Goal: Task Accomplishment & Management: Use online tool/utility

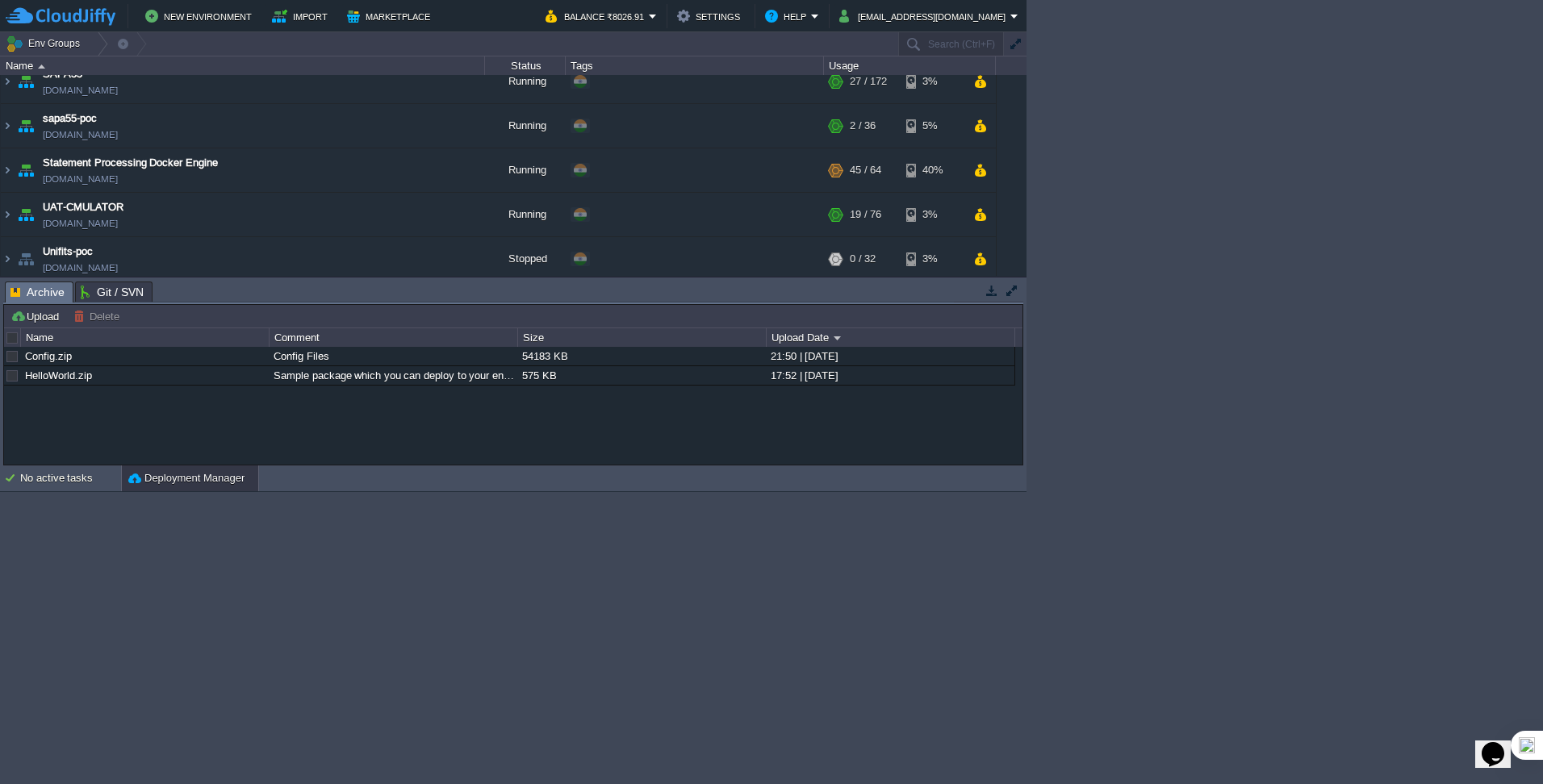
scroll to position [350, 0]
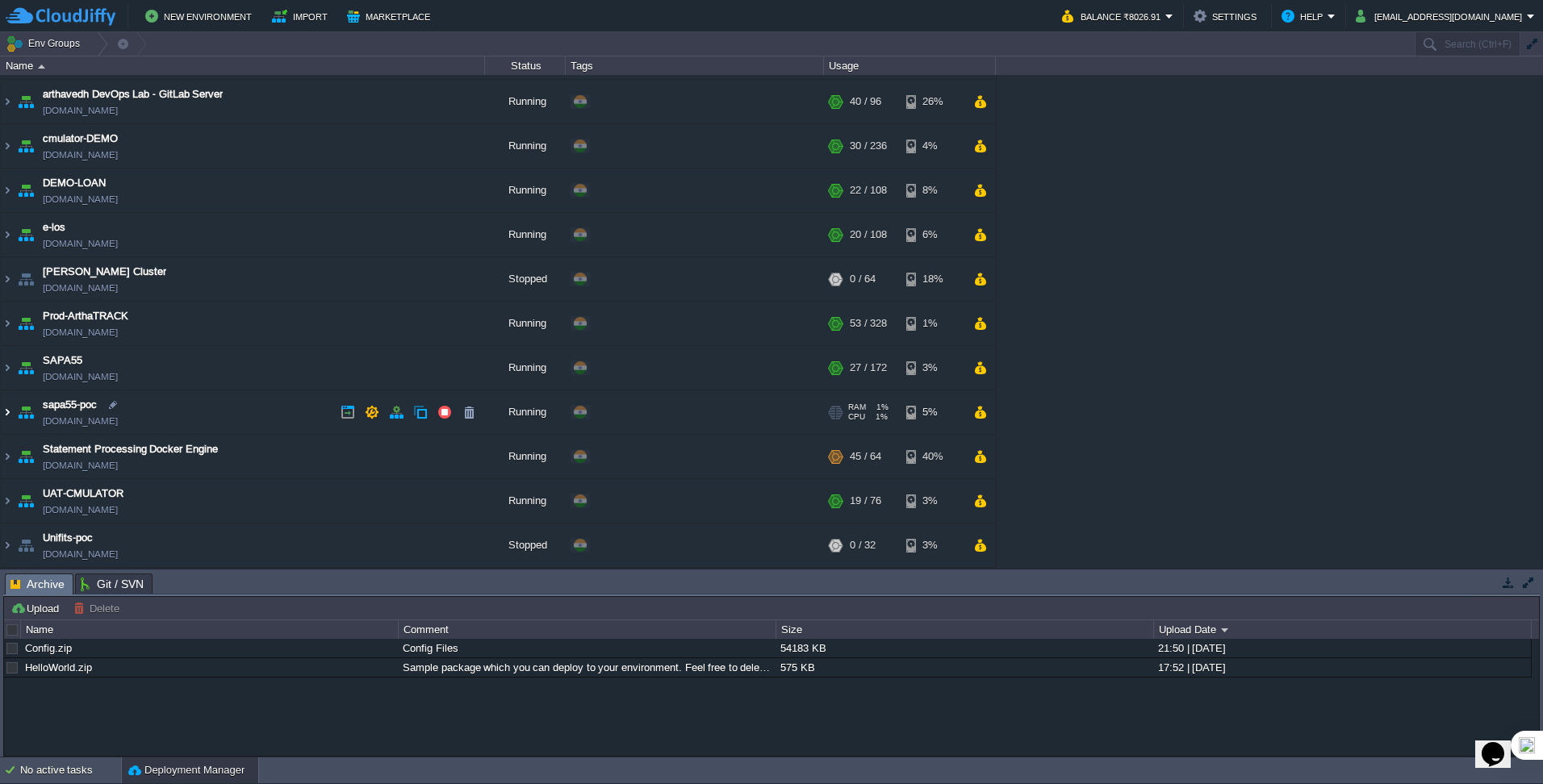
click at [8, 413] on img at bounding box center [8, 412] width 13 height 43
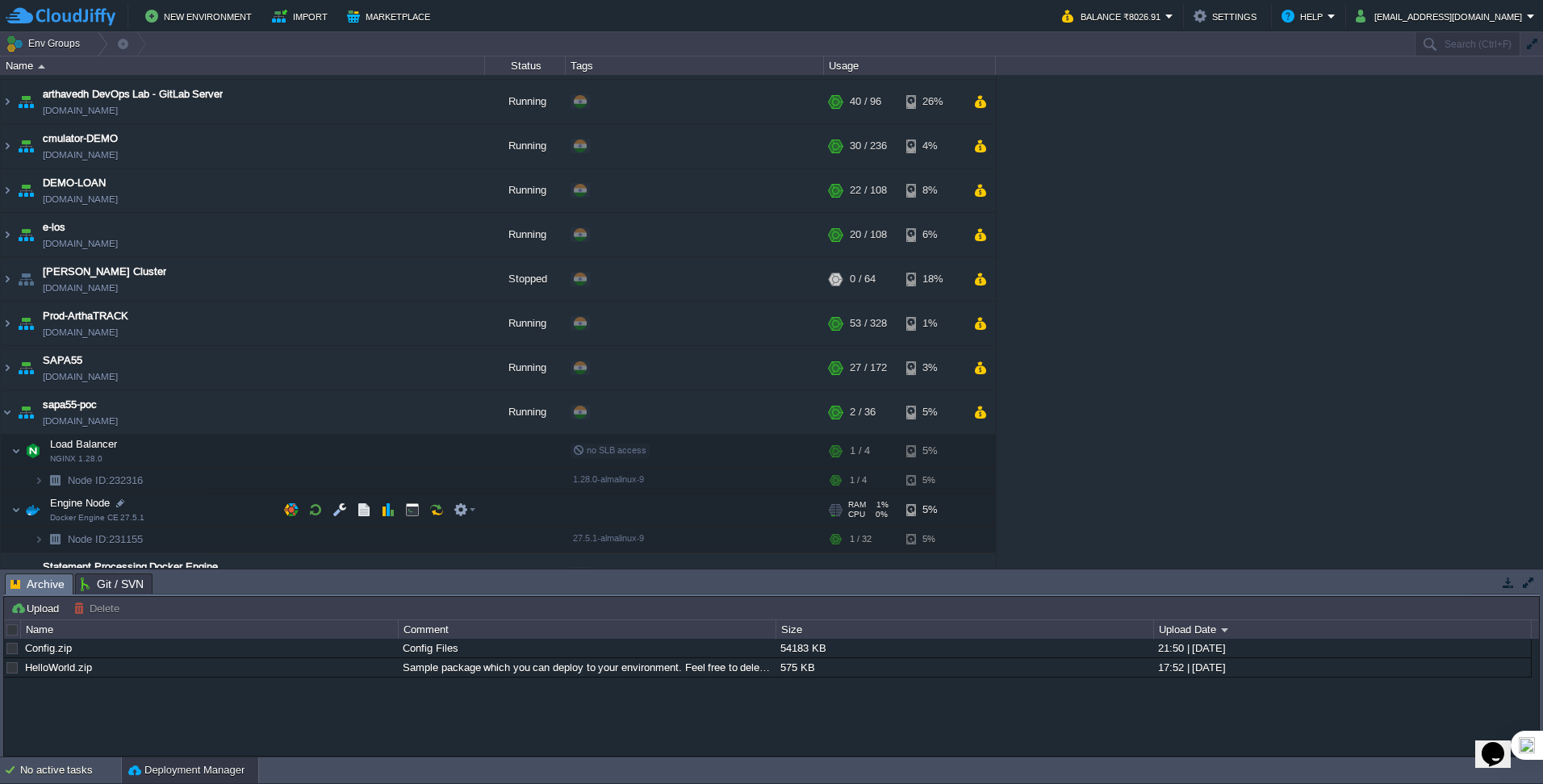
scroll to position [468, 0]
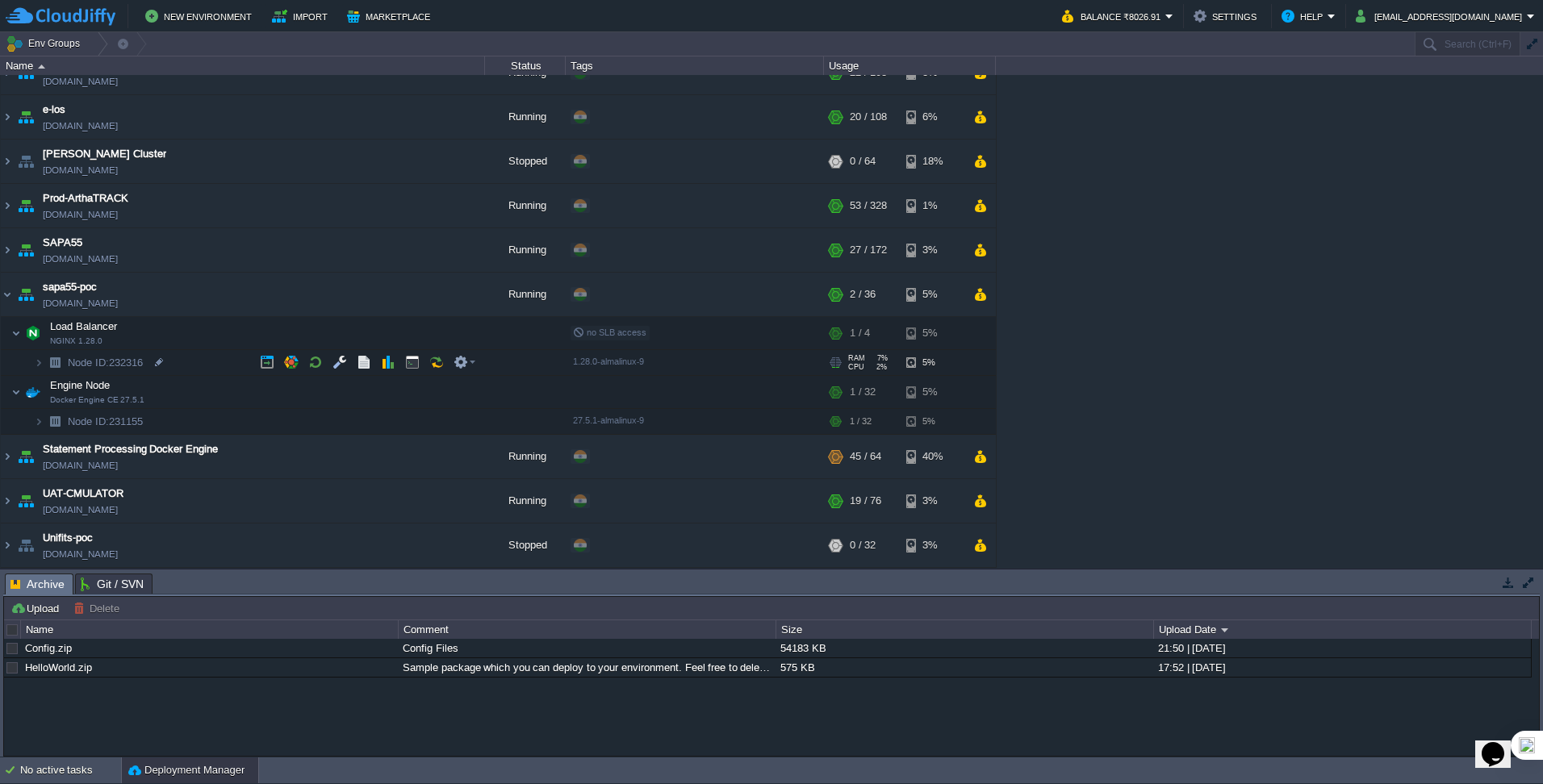
click at [46, 366] on img at bounding box center [54, 362] width 23 height 25
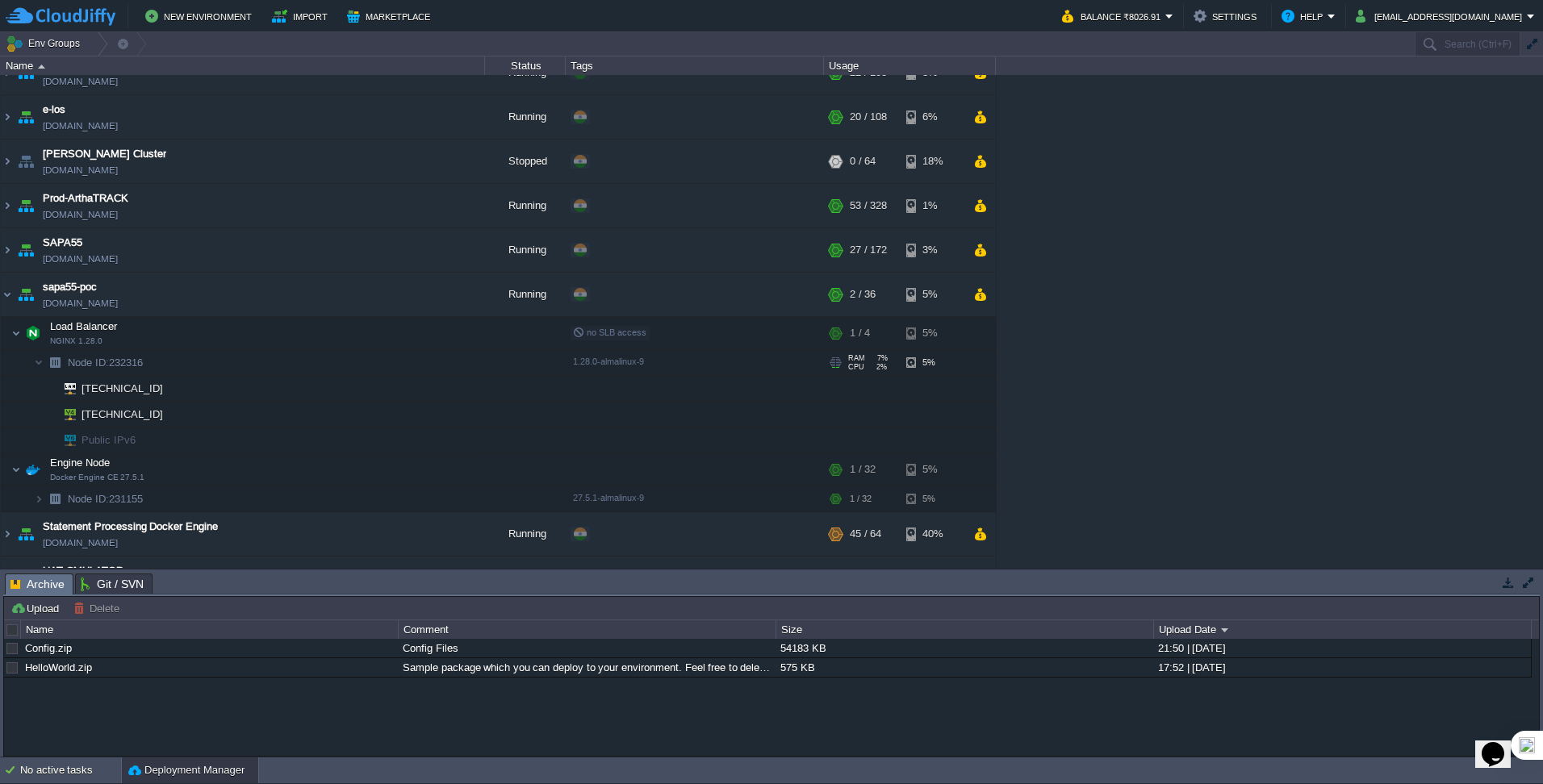
click at [46, 366] on img at bounding box center [54, 362] width 23 height 25
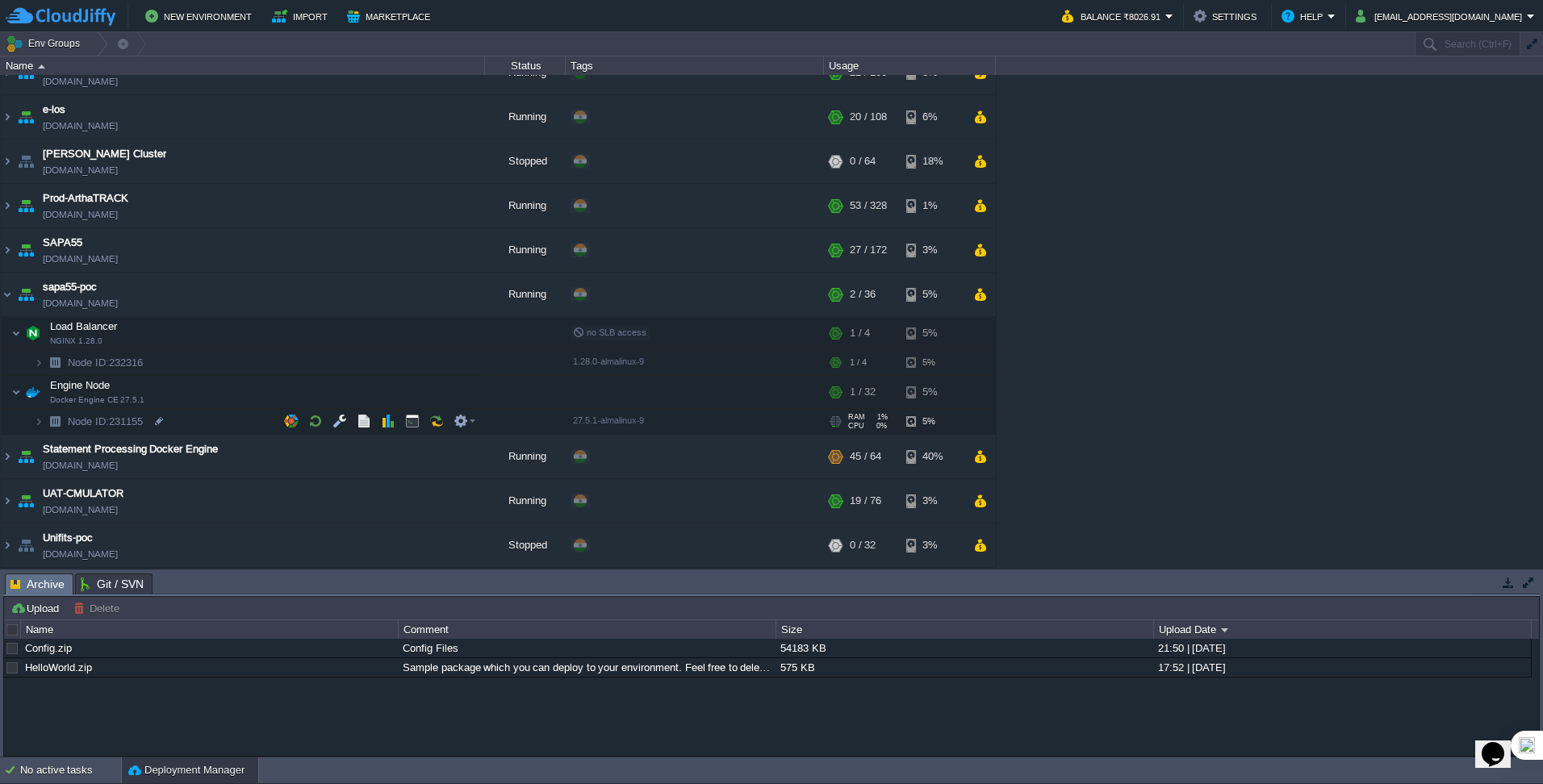
click at [45, 425] on img at bounding box center [54, 421] width 23 height 25
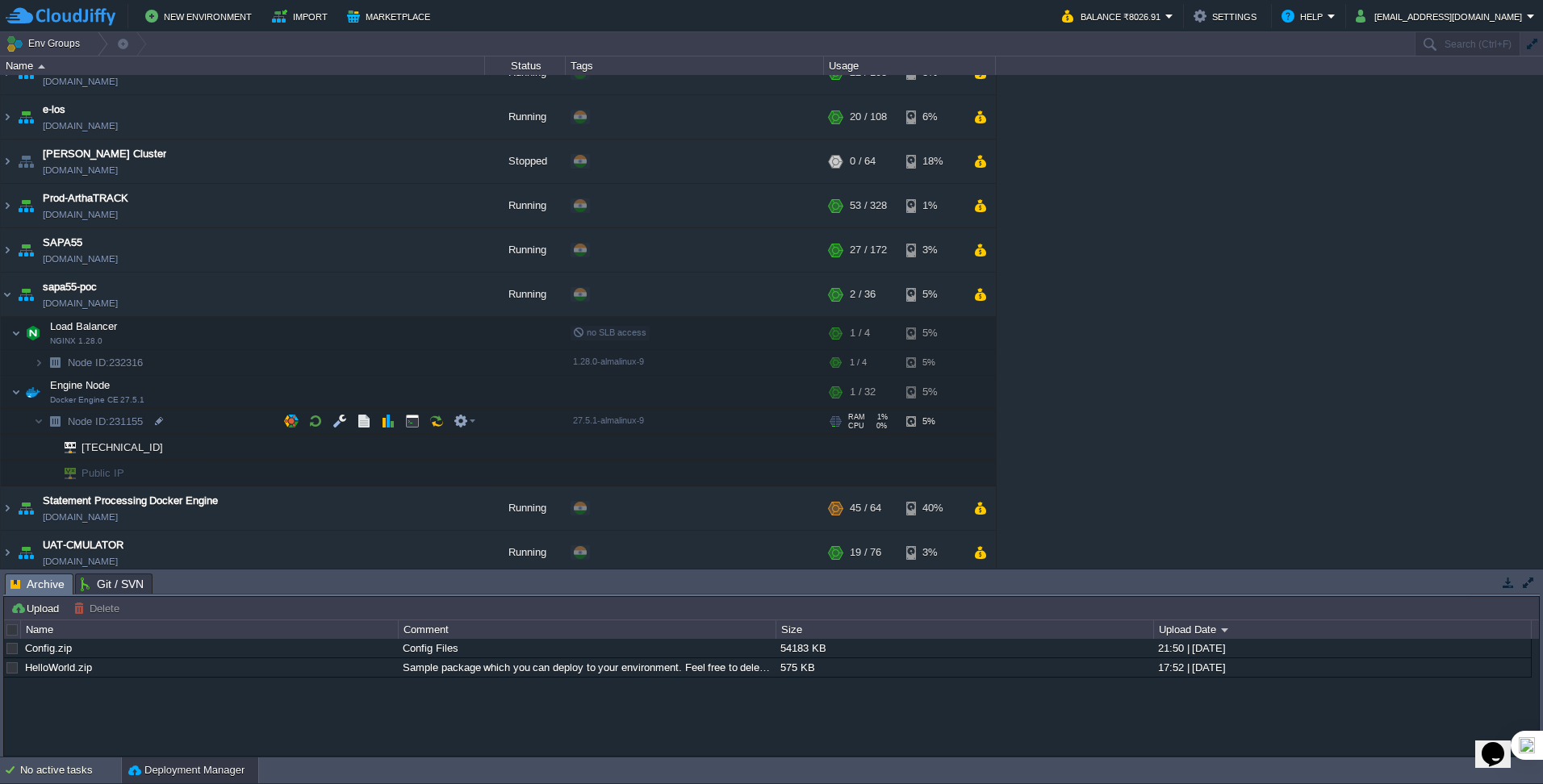
click at [44, 425] on img at bounding box center [54, 421] width 23 height 25
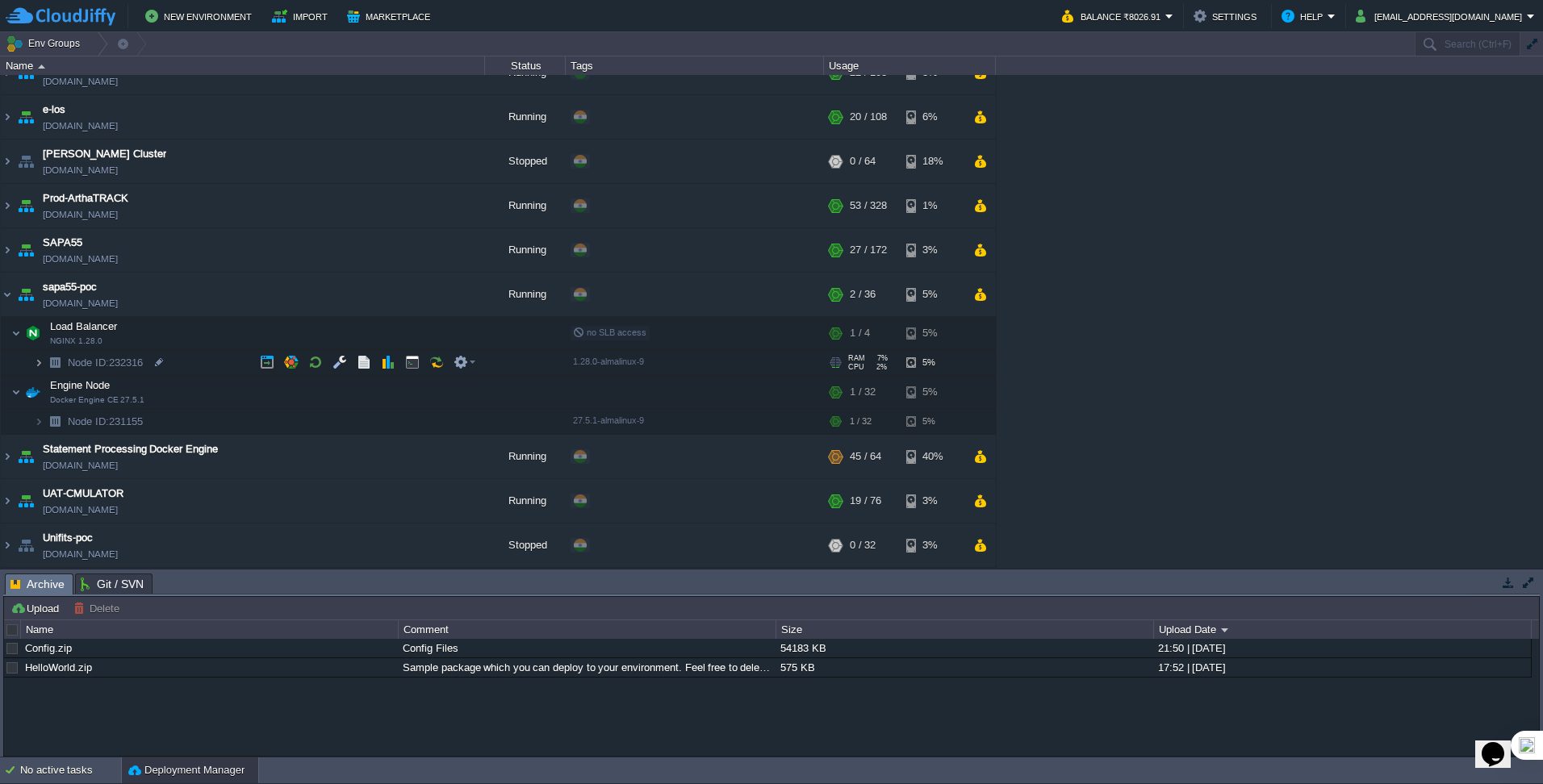
click at [38, 363] on img at bounding box center [38, 362] width 9 height 25
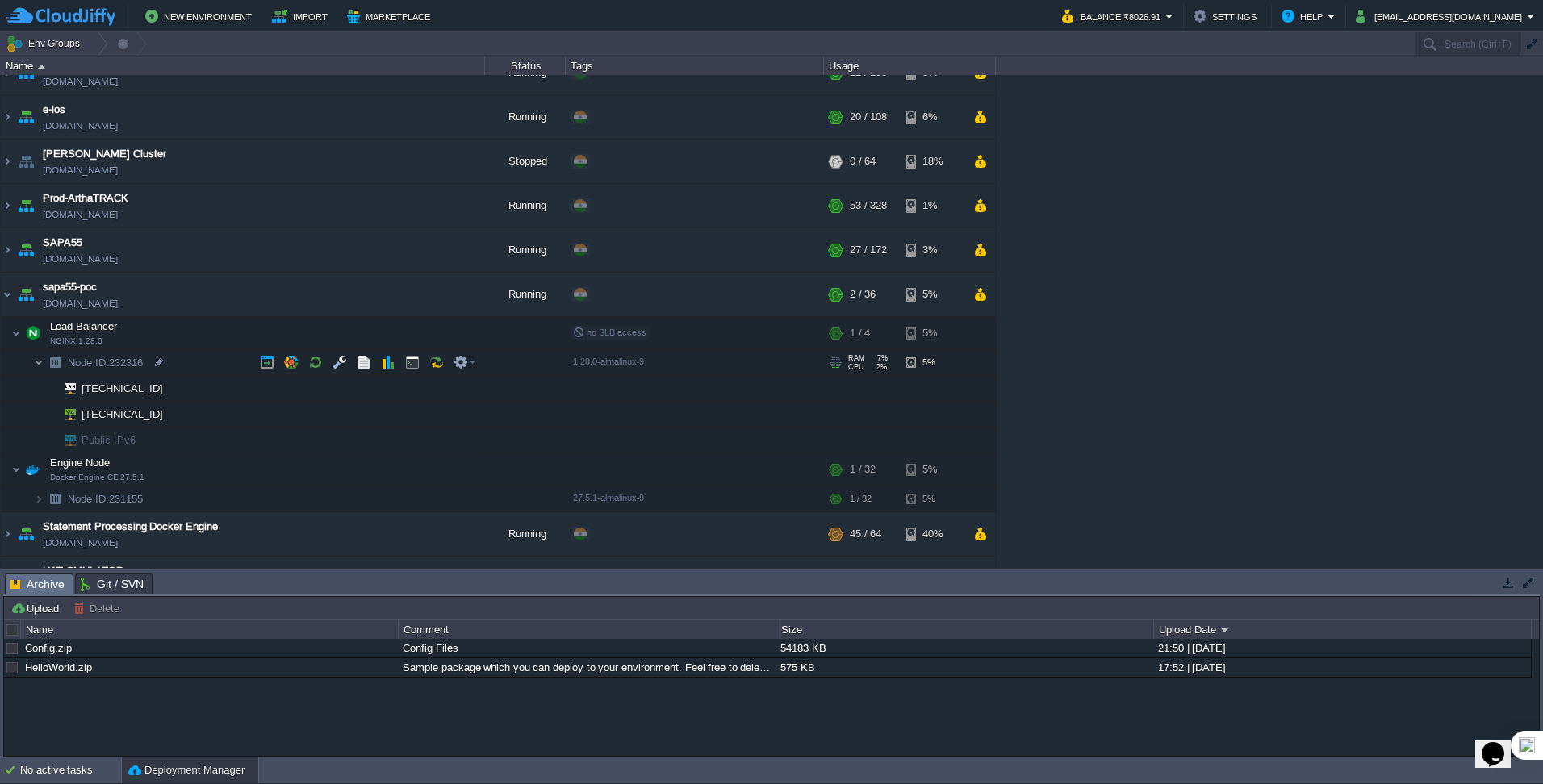
click at [38, 363] on img at bounding box center [38, 362] width 9 height 25
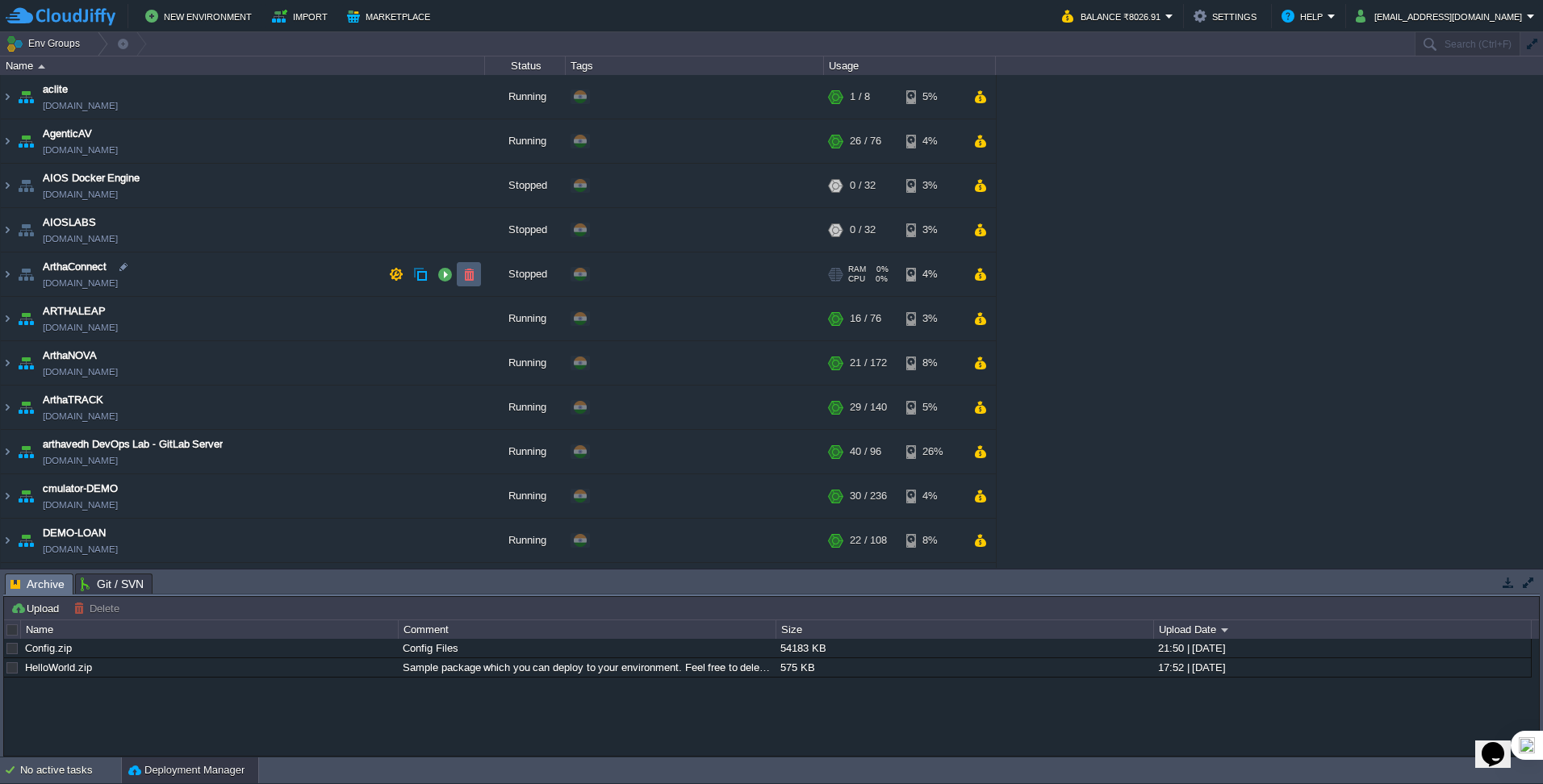
scroll to position [161, 0]
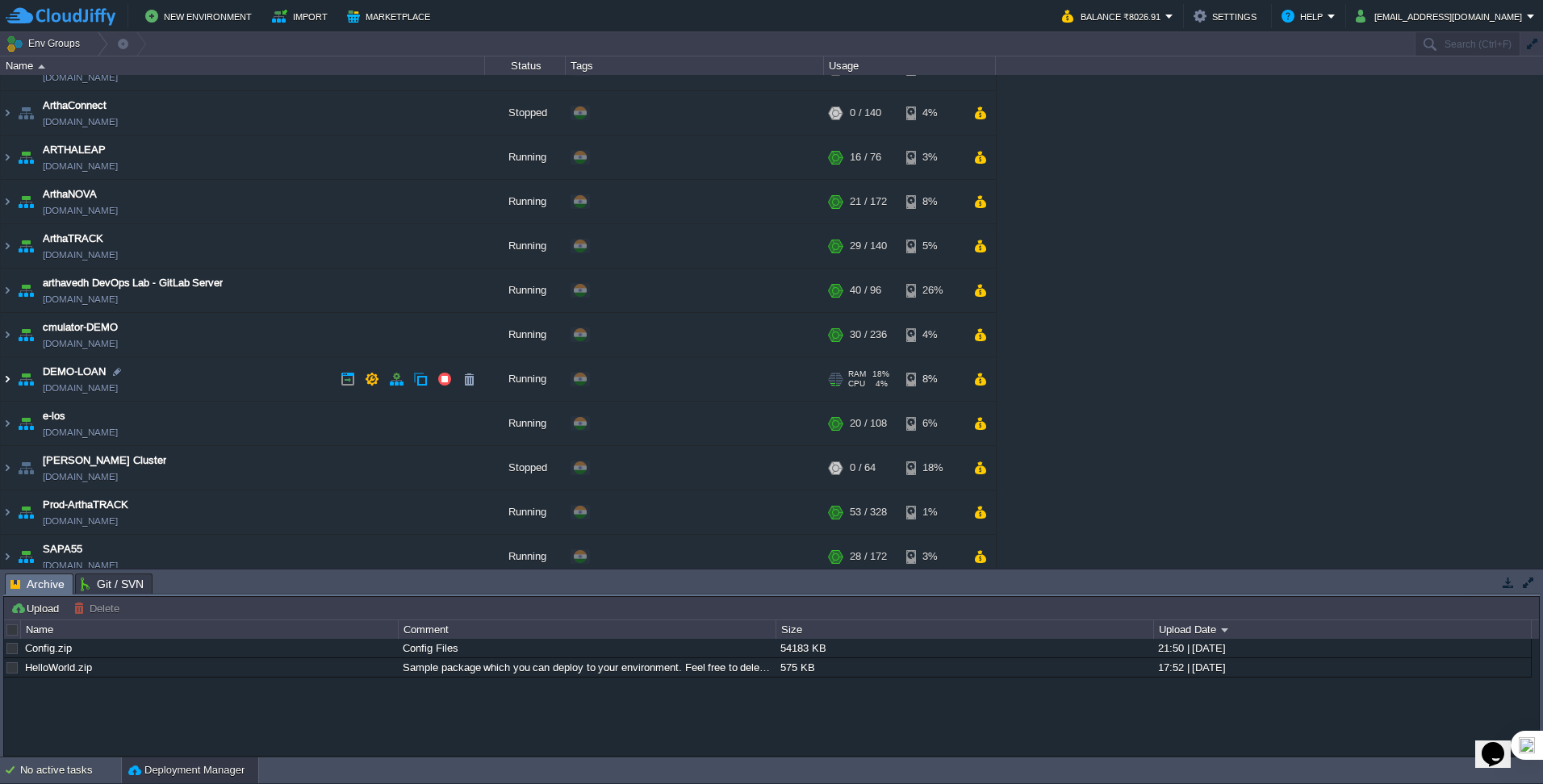
click at [8, 384] on img at bounding box center [8, 379] width 13 height 43
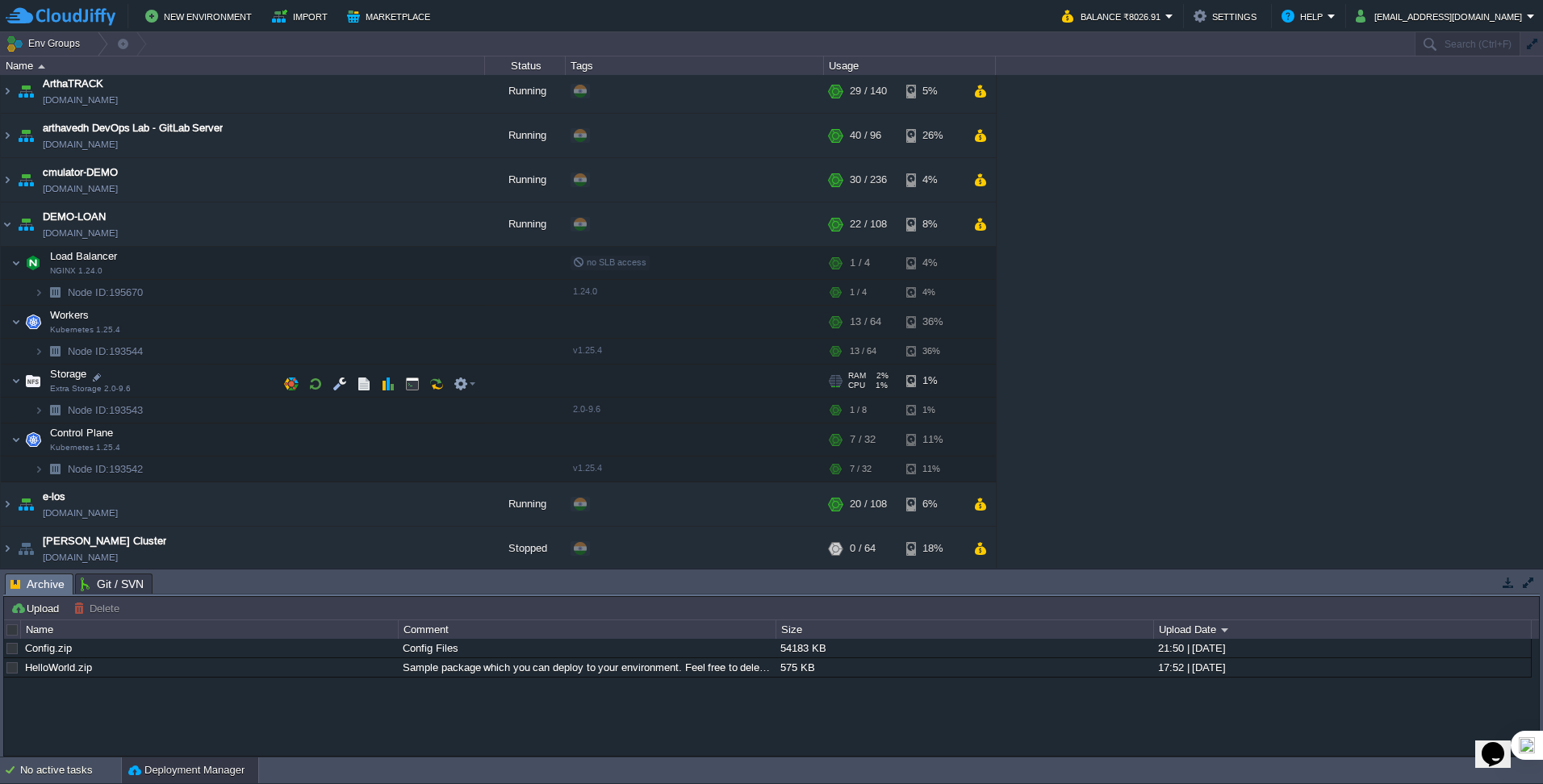
scroll to position [323, 0]
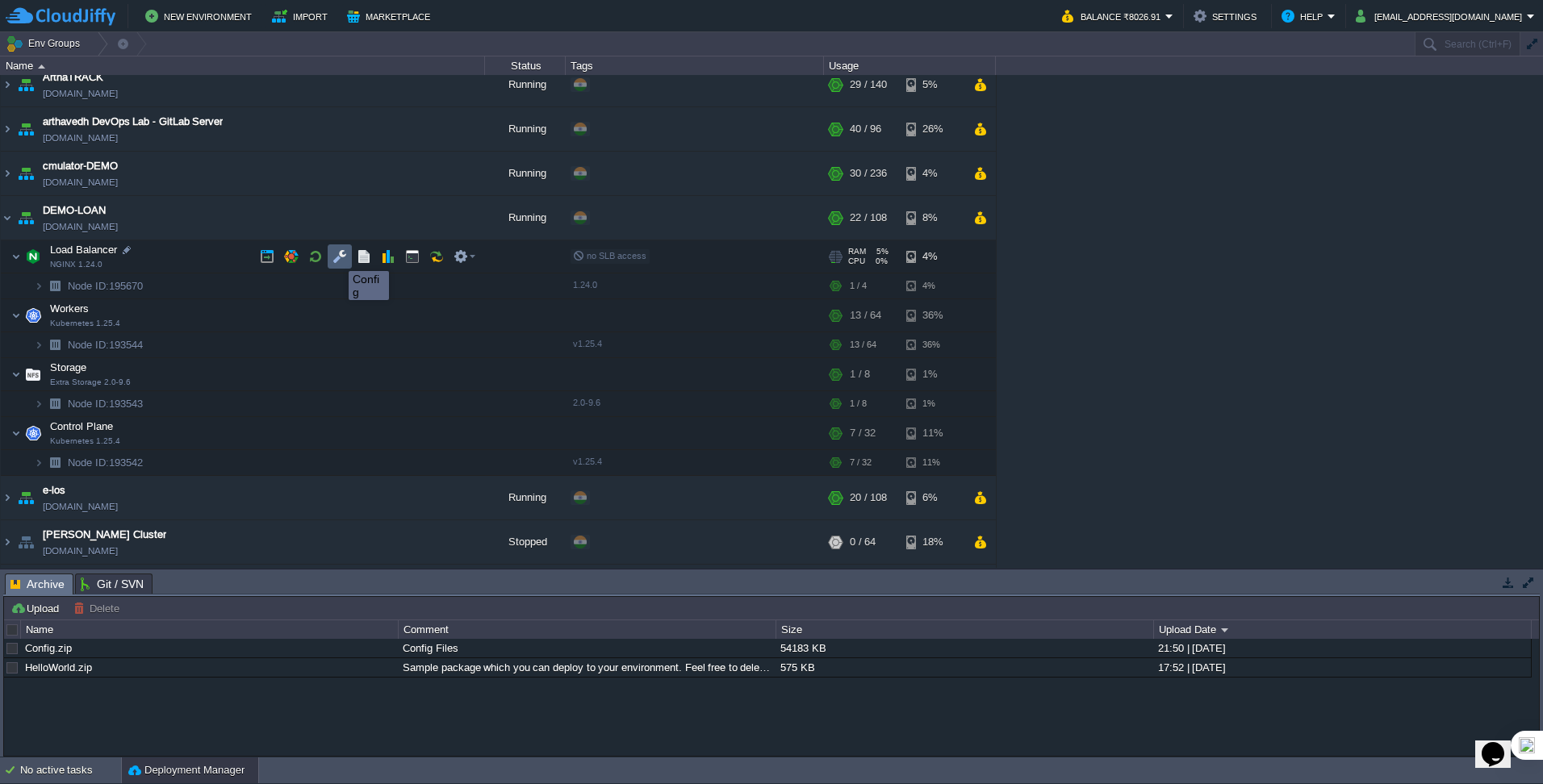
click at [337, 257] on button "button" at bounding box center [339, 256] width 14 height 14
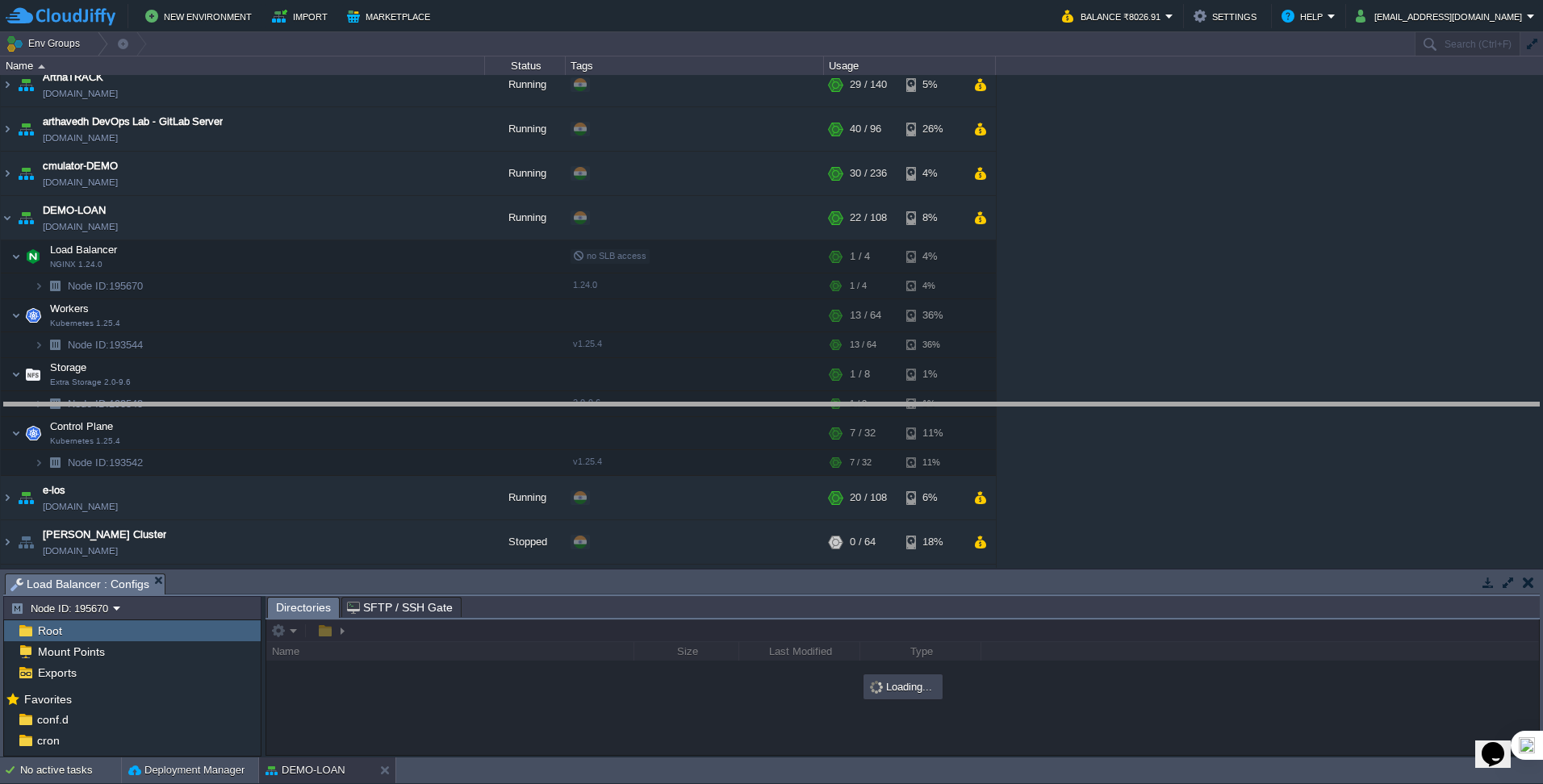
drag, startPoint x: 337, startPoint y: 576, endPoint x: 337, endPoint y: 405, distance: 171.0
click at [337, 405] on body "New Environment Import Marketplace Bonus ₹0.00 Upgrade Account Balance ₹8026.91…" at bounding box center [771, 392] width 1543 height 784
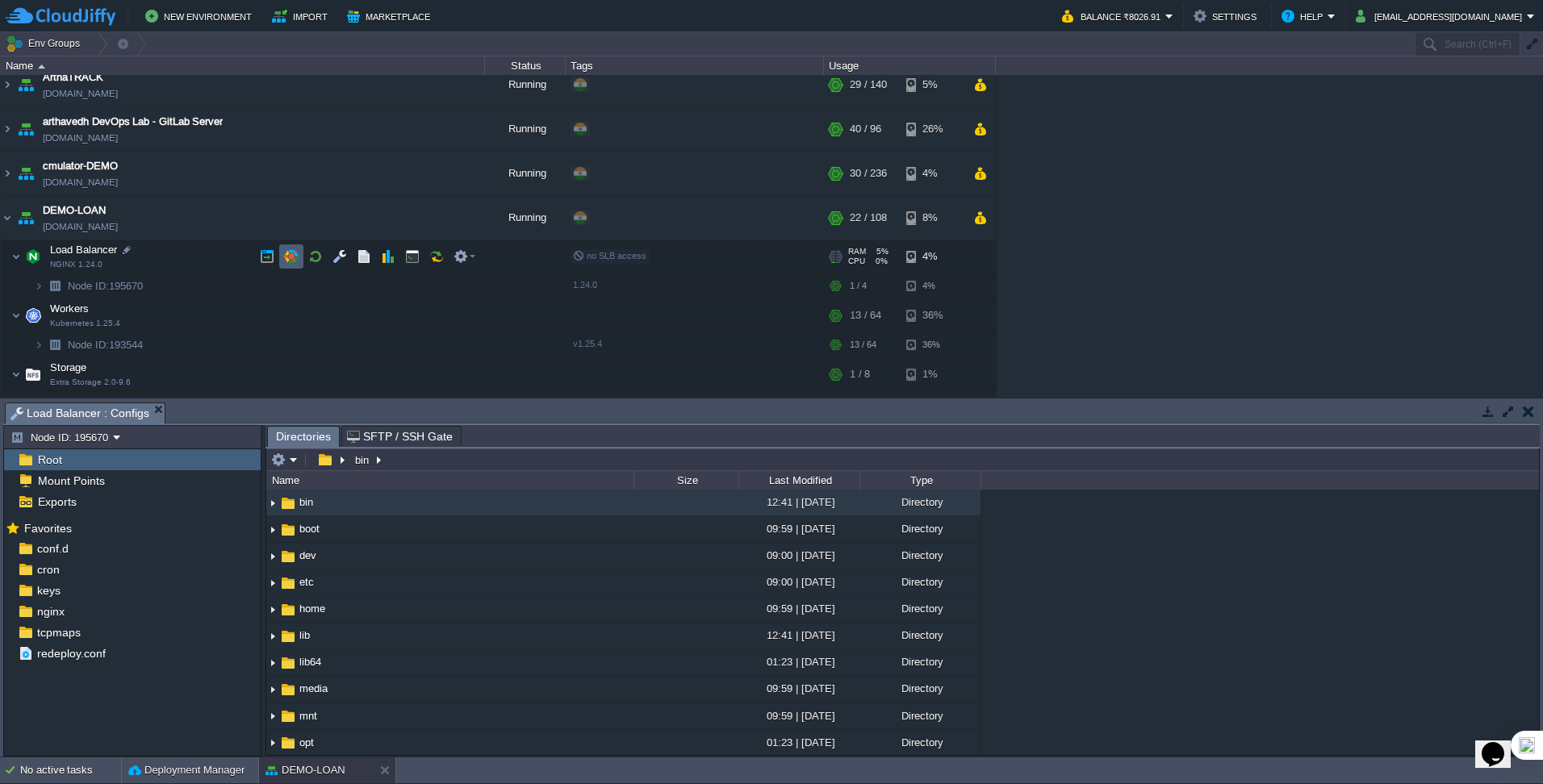
click at [282, 262] on td at bounding box center [292, 257] width 24 height 24
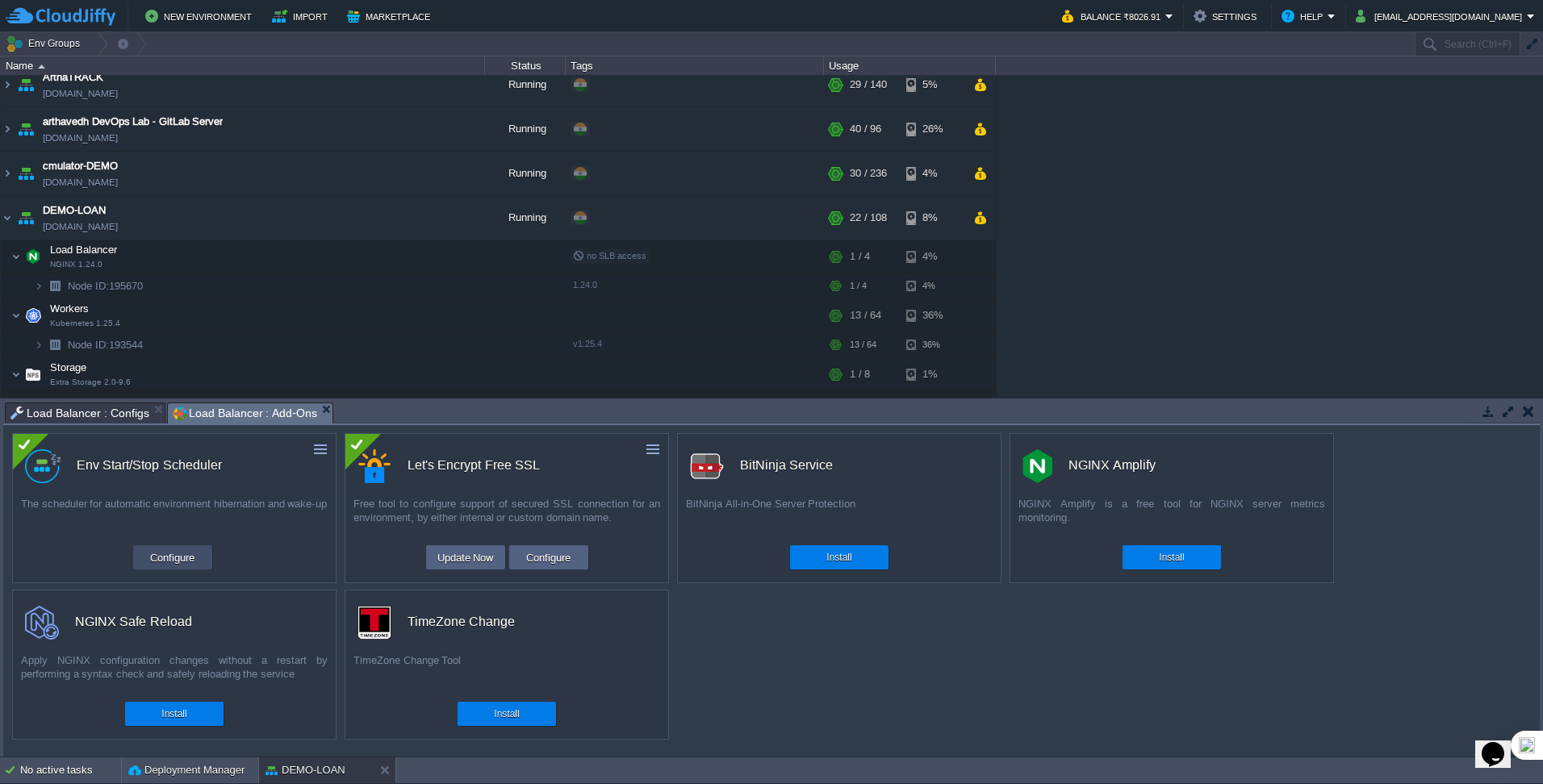
click at [182, 491] on button "Configure" at bounding box center [173, 557] width 54 height 20
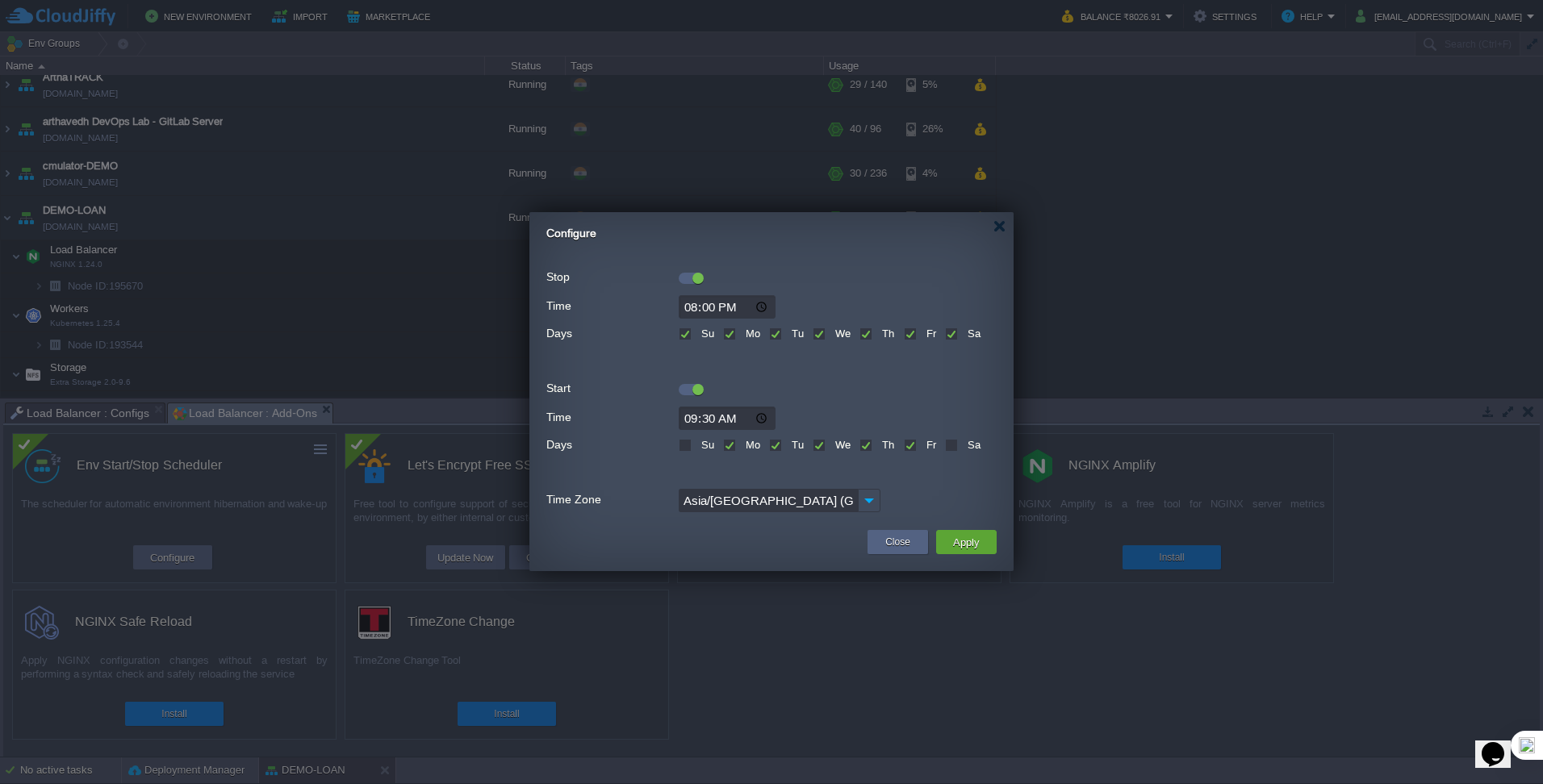
click at [697, 389] on div at bounding box center [698, 389] width 11 height 11
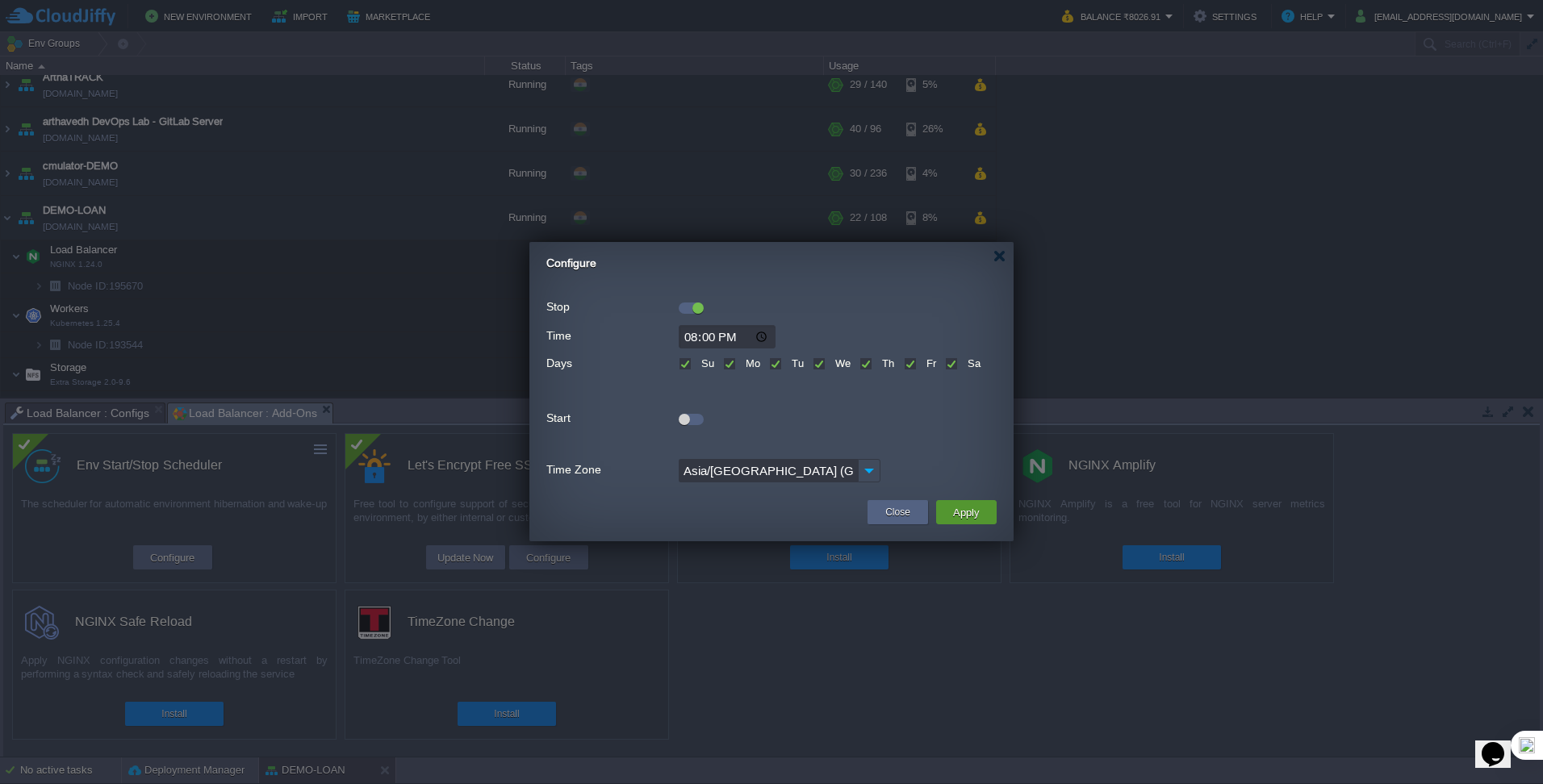
click at [967, 491] on button "Apply" at bounding box center [966, 512] width 37 height 20
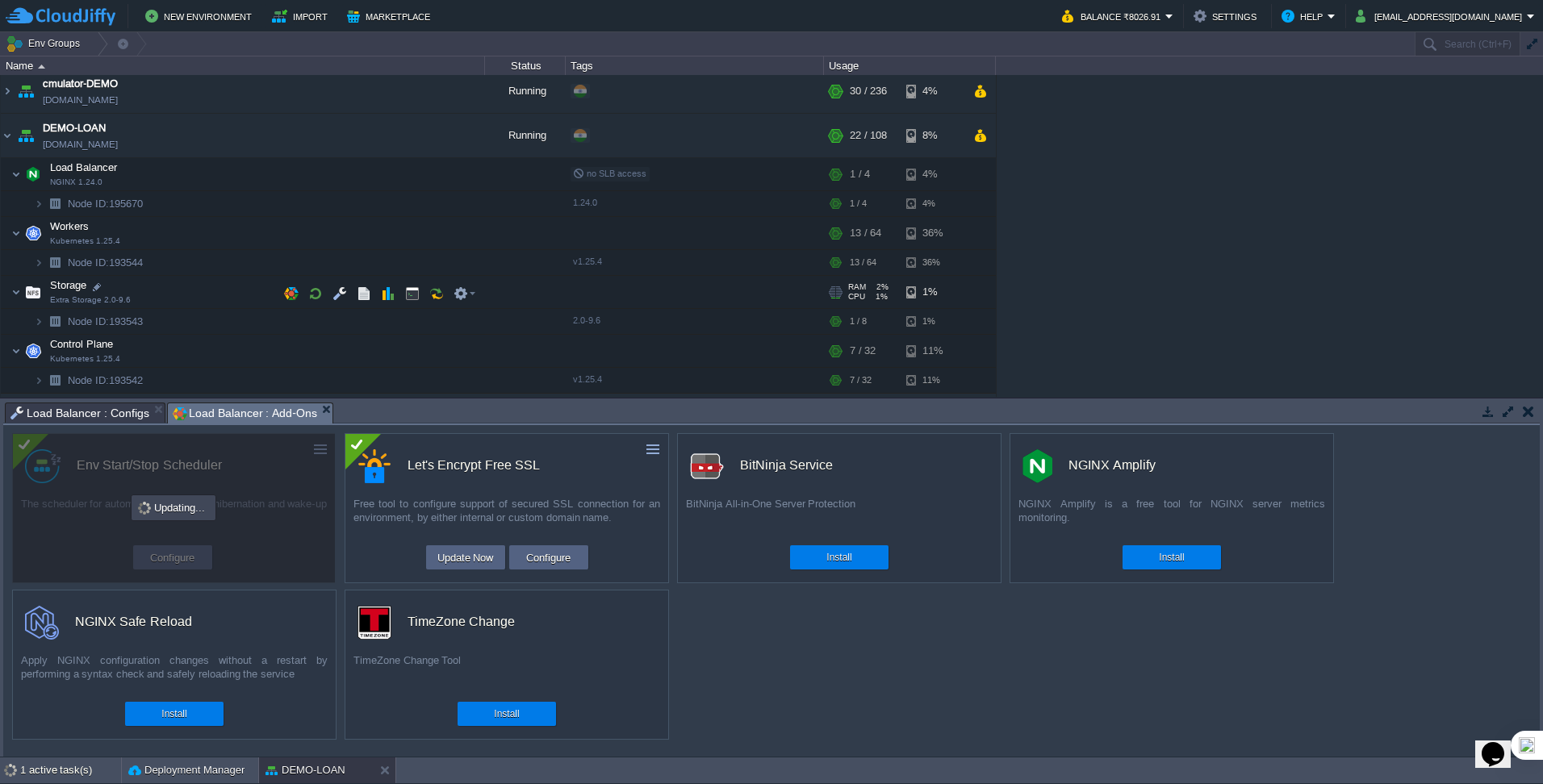
scroll to position [242, 0]
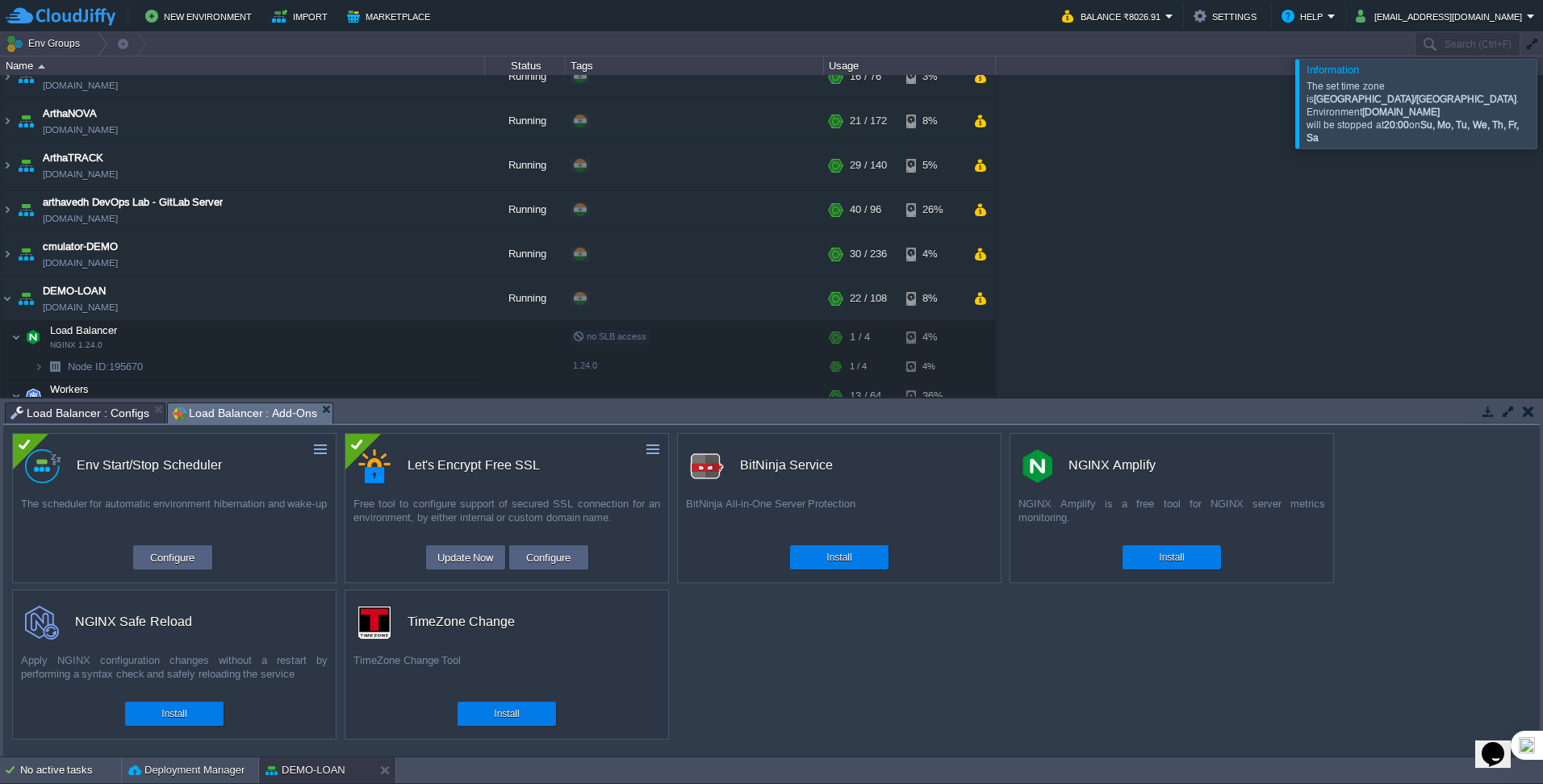
click at [1025, 101] on div at bounding box center [1562, 103] width 0 height 89
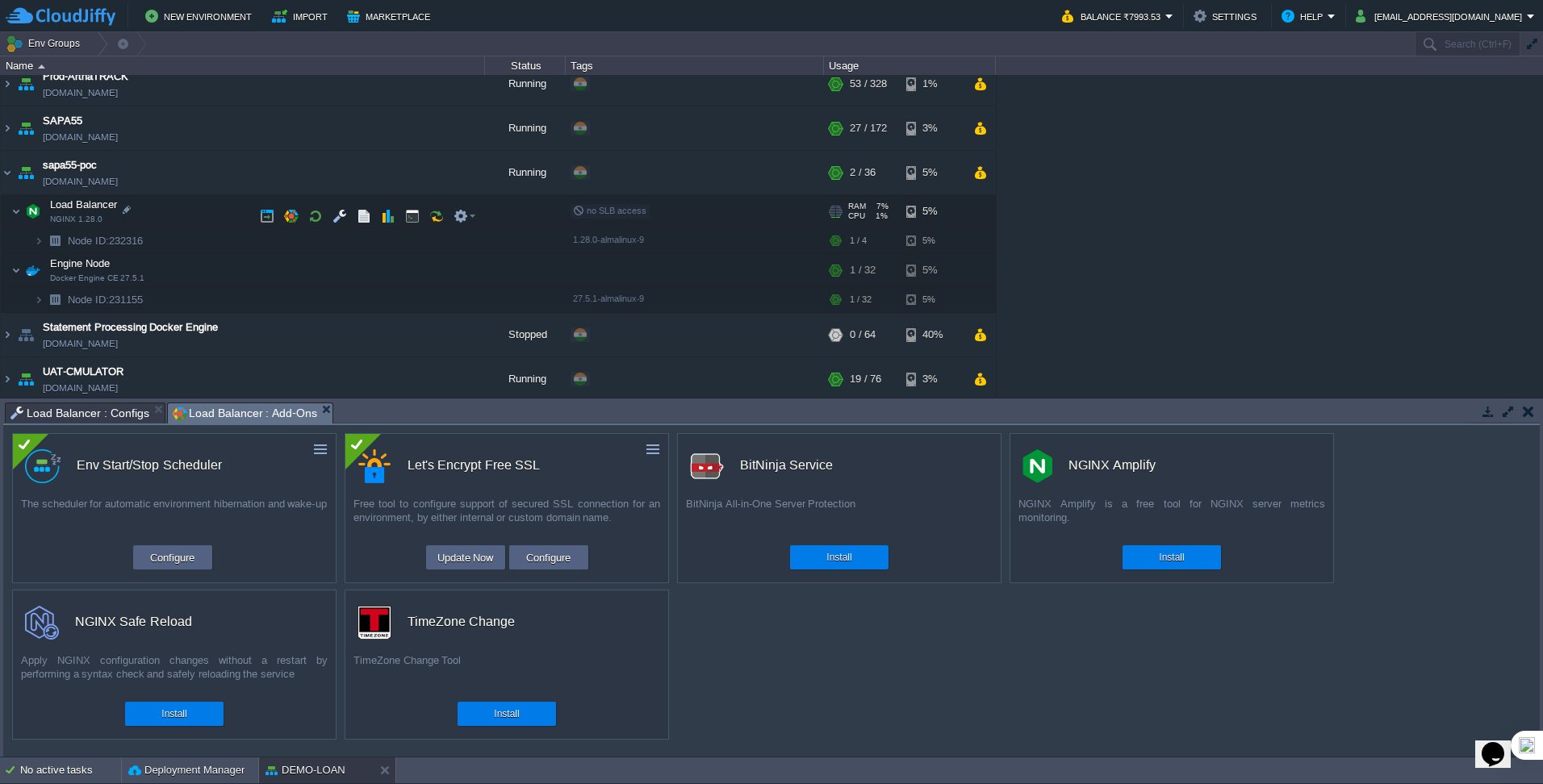
scroll to position [875, 0]
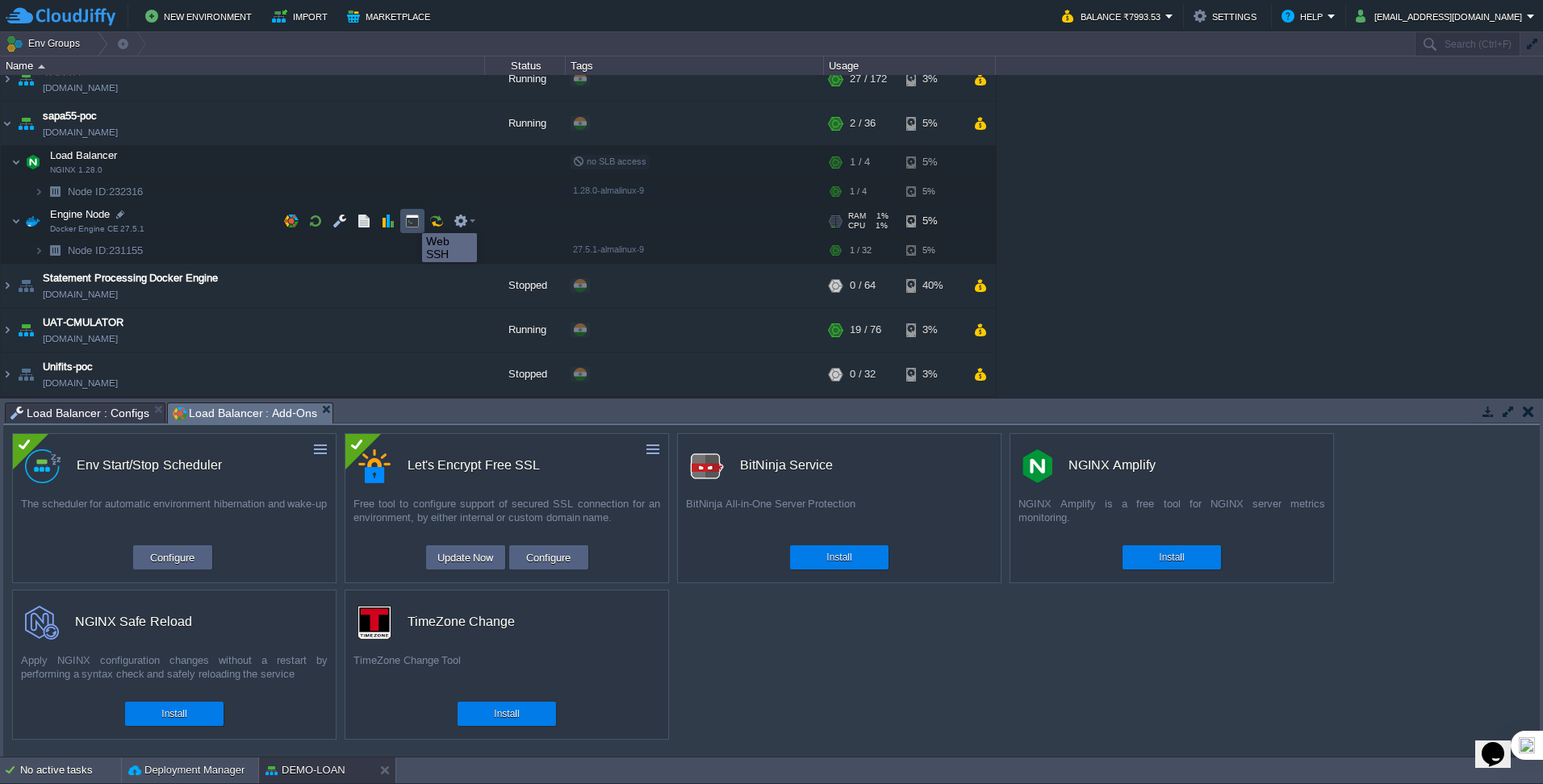
click at [410, 219] on button "button" at bounding box center [412, 220] width 14 height 14
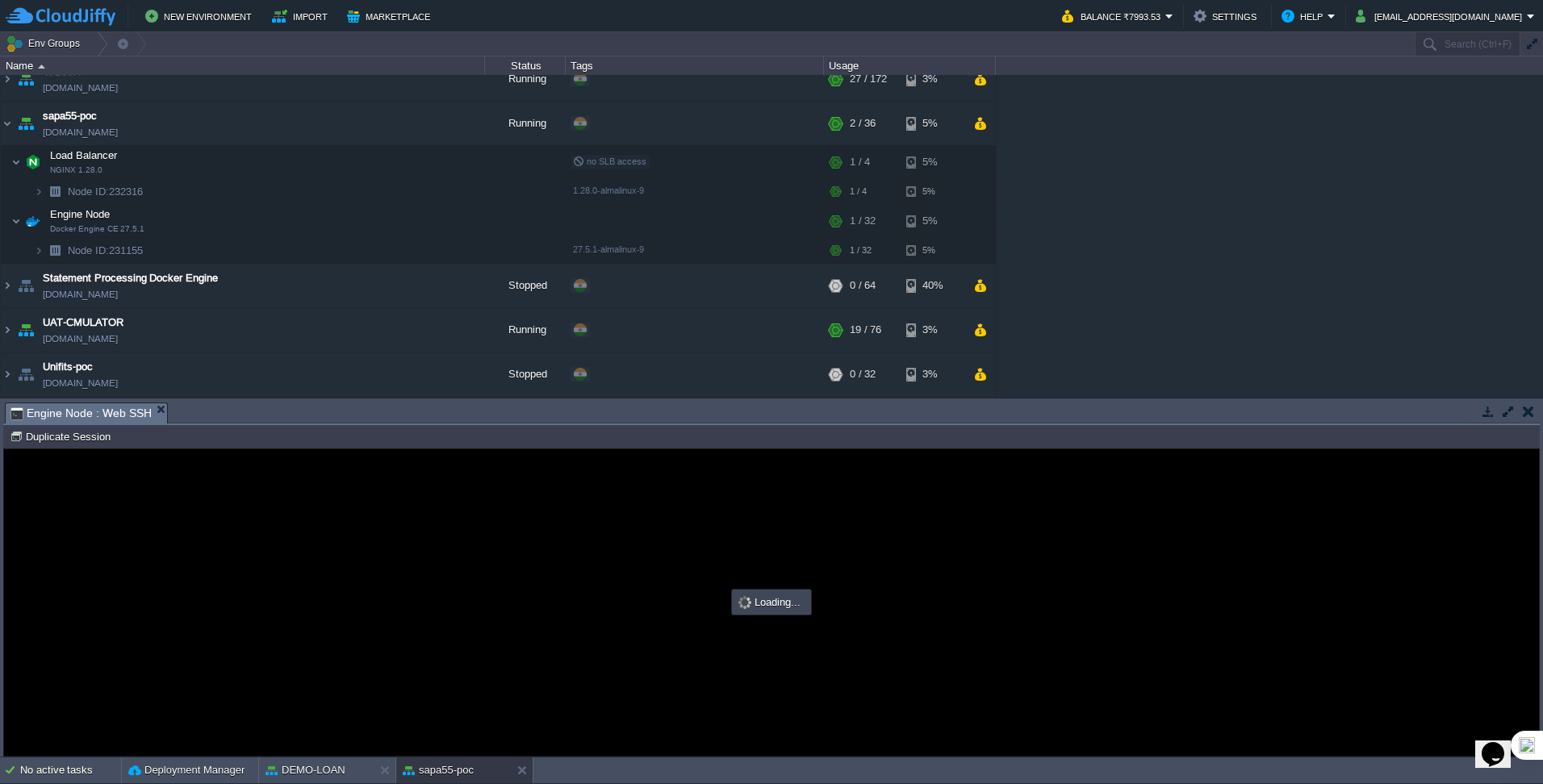
scroll to position [0, 0]
type input "#000000"
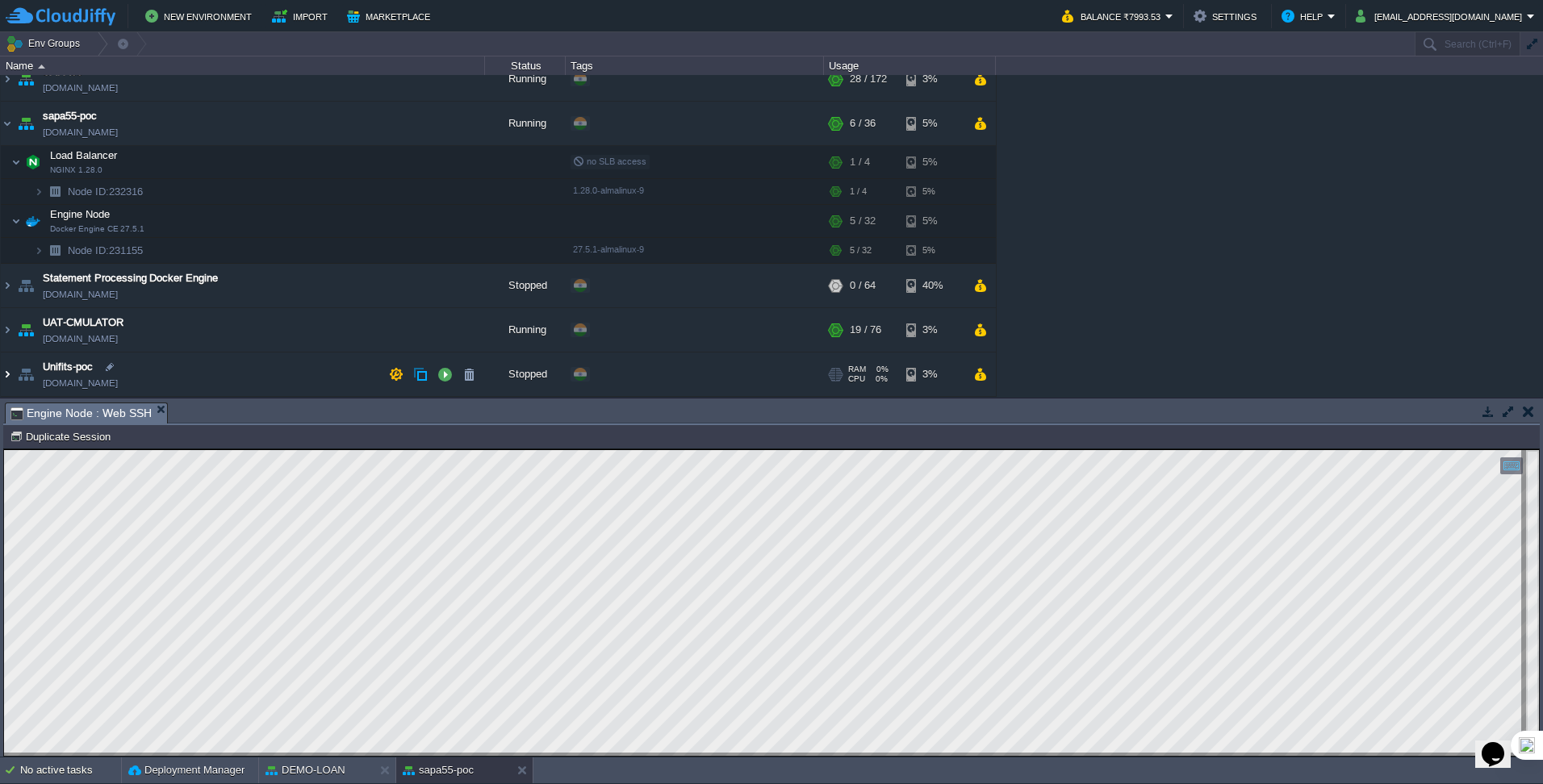
click at [8, 376] on img at bounding box center [8, 374] width 13 height 43
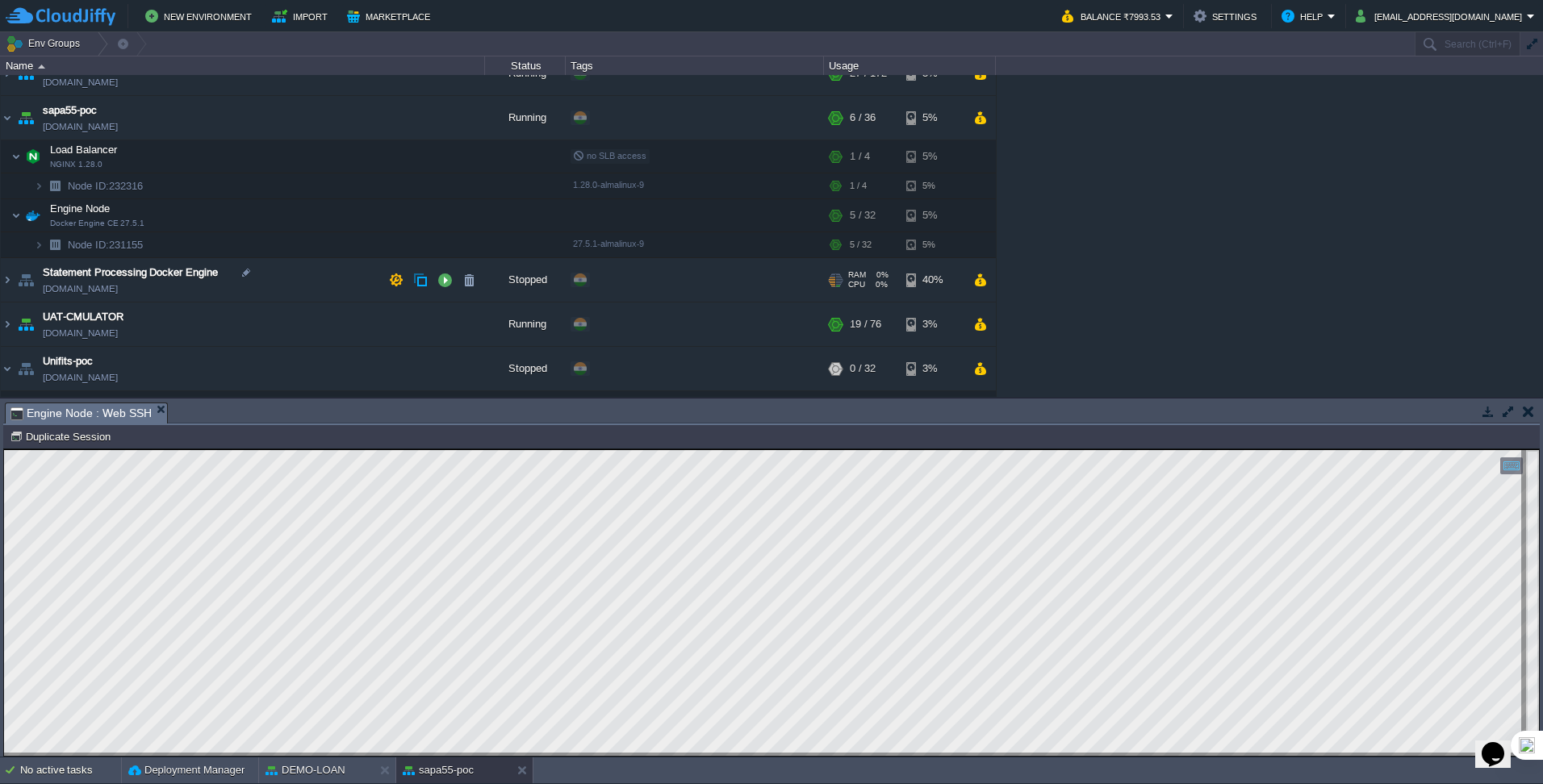
scroll to position [852, 0]
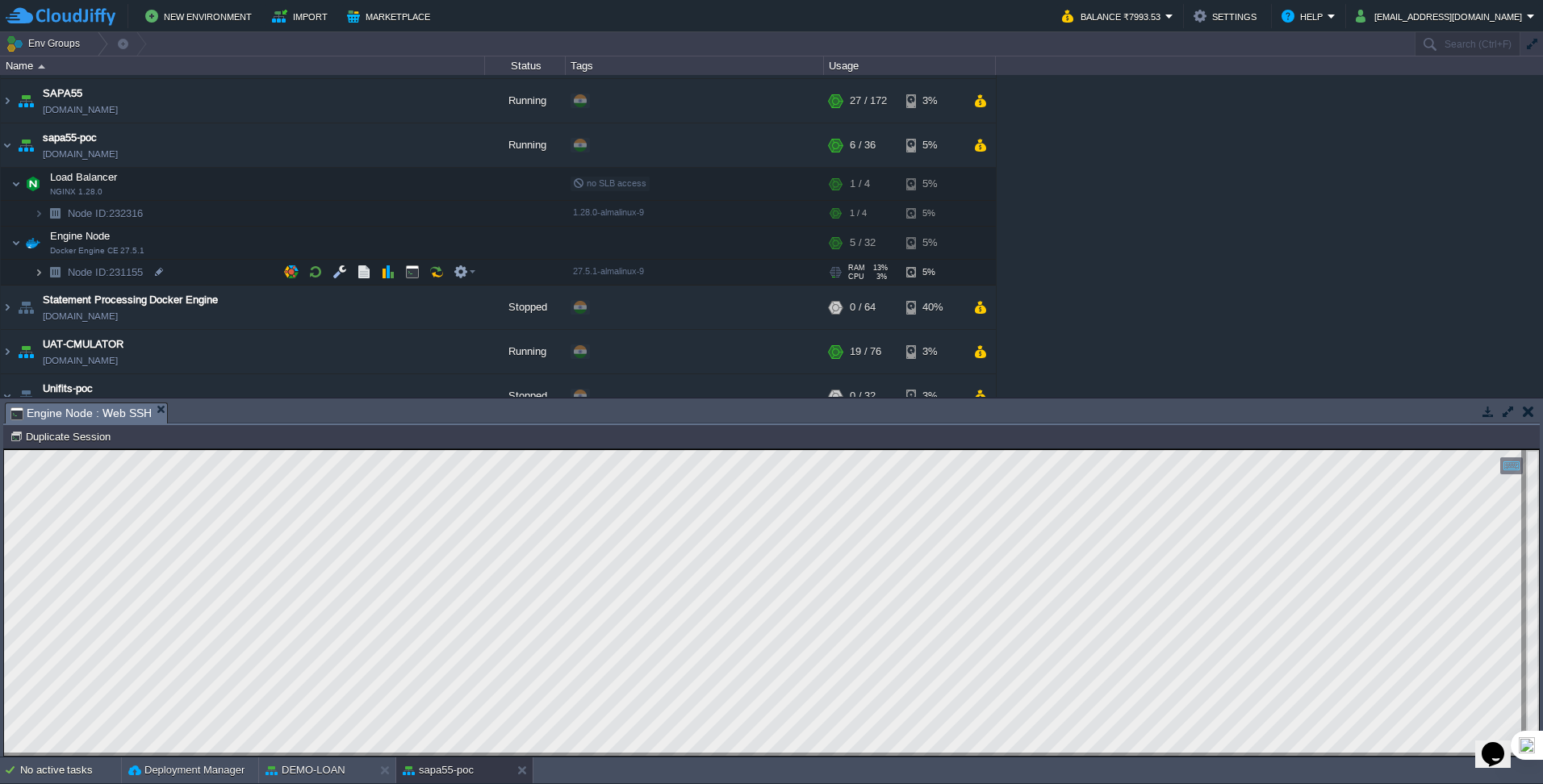
click at [39, 277] on img at bounding box center [38, 272] width 9 height 25
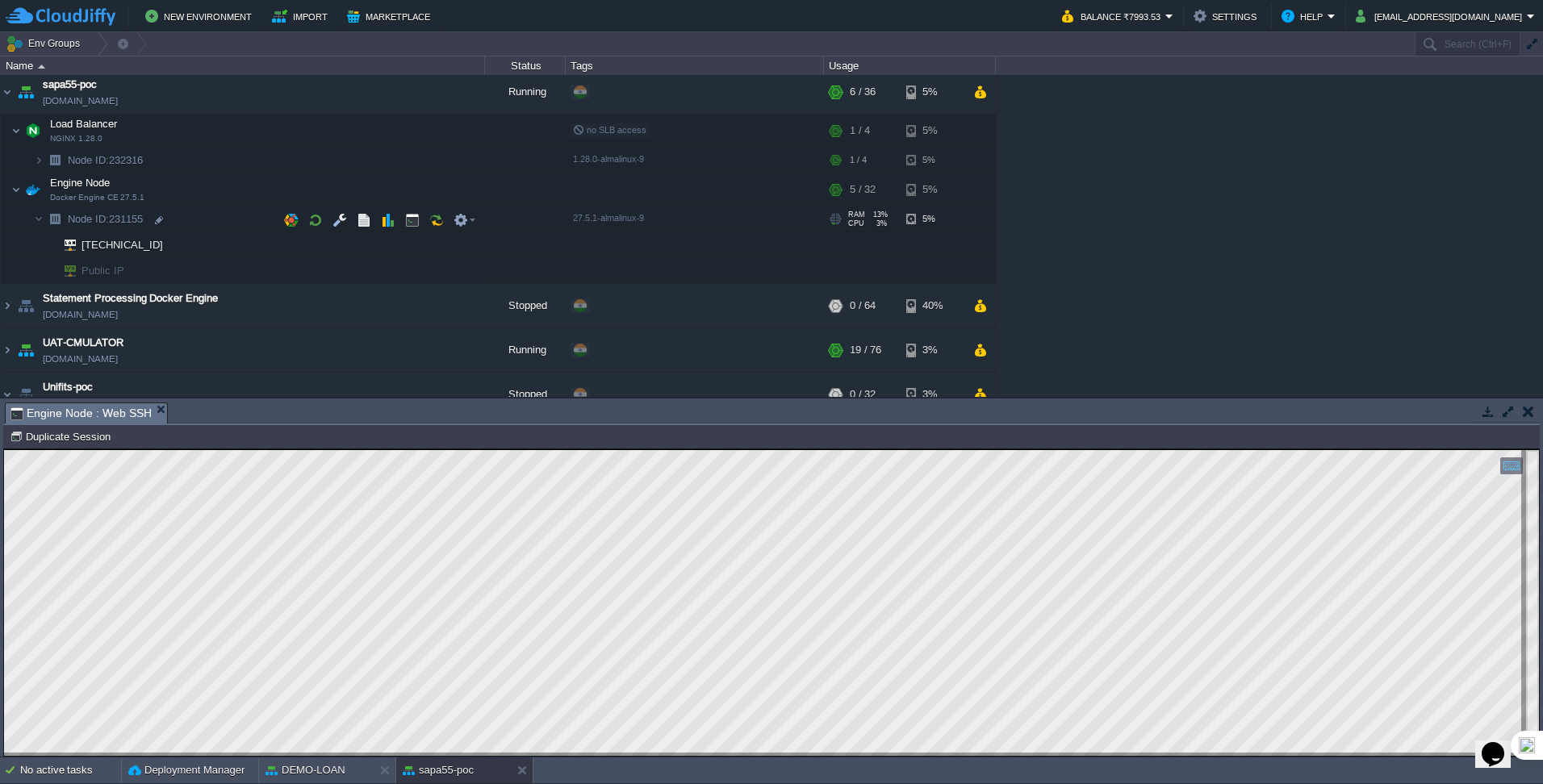
scroll to position [823, 0]
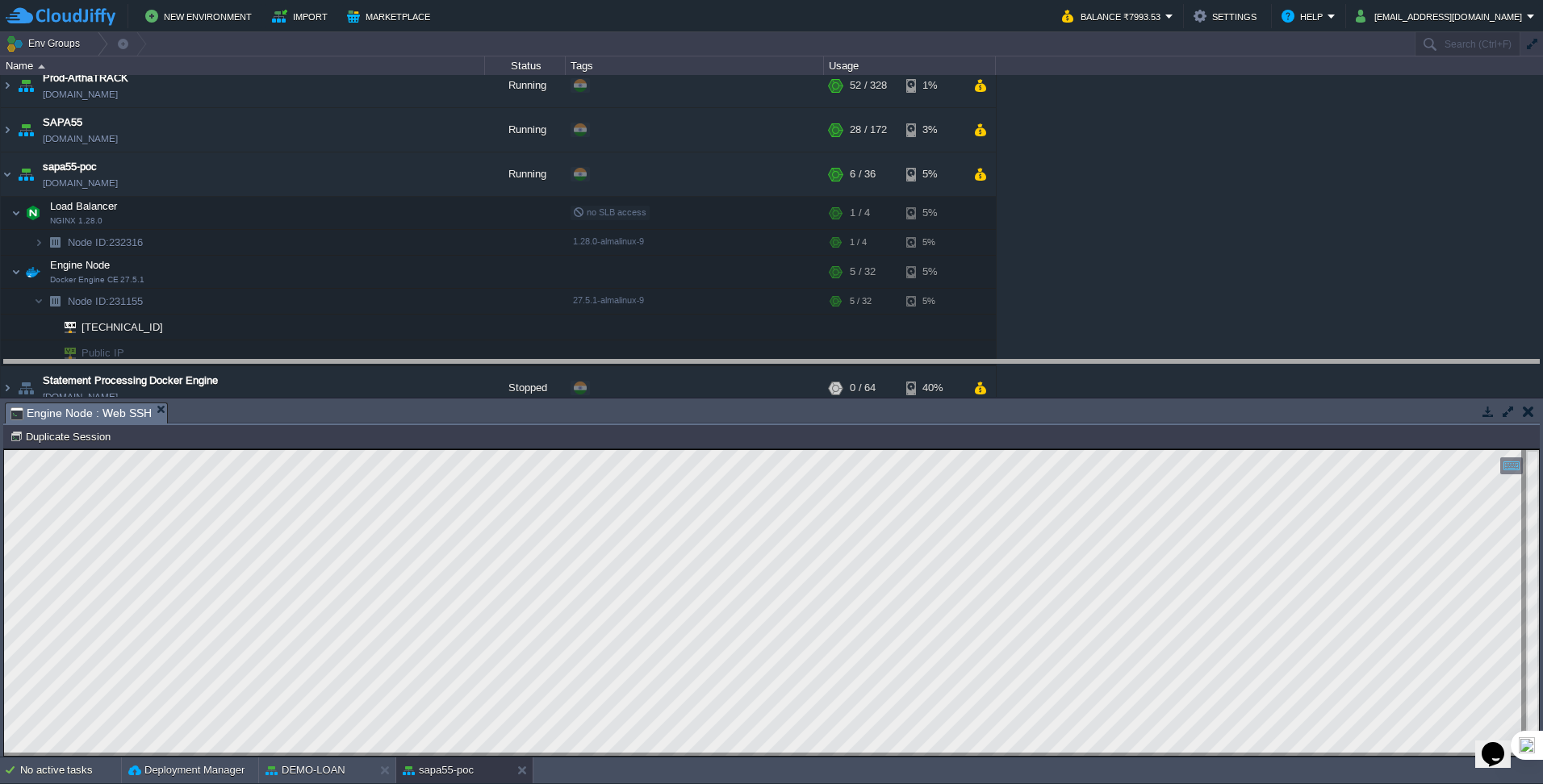
drag, startPoint x: 614, startPoint y: 417, endPoint x: 614, endPoint y: 374, distance: 43.0
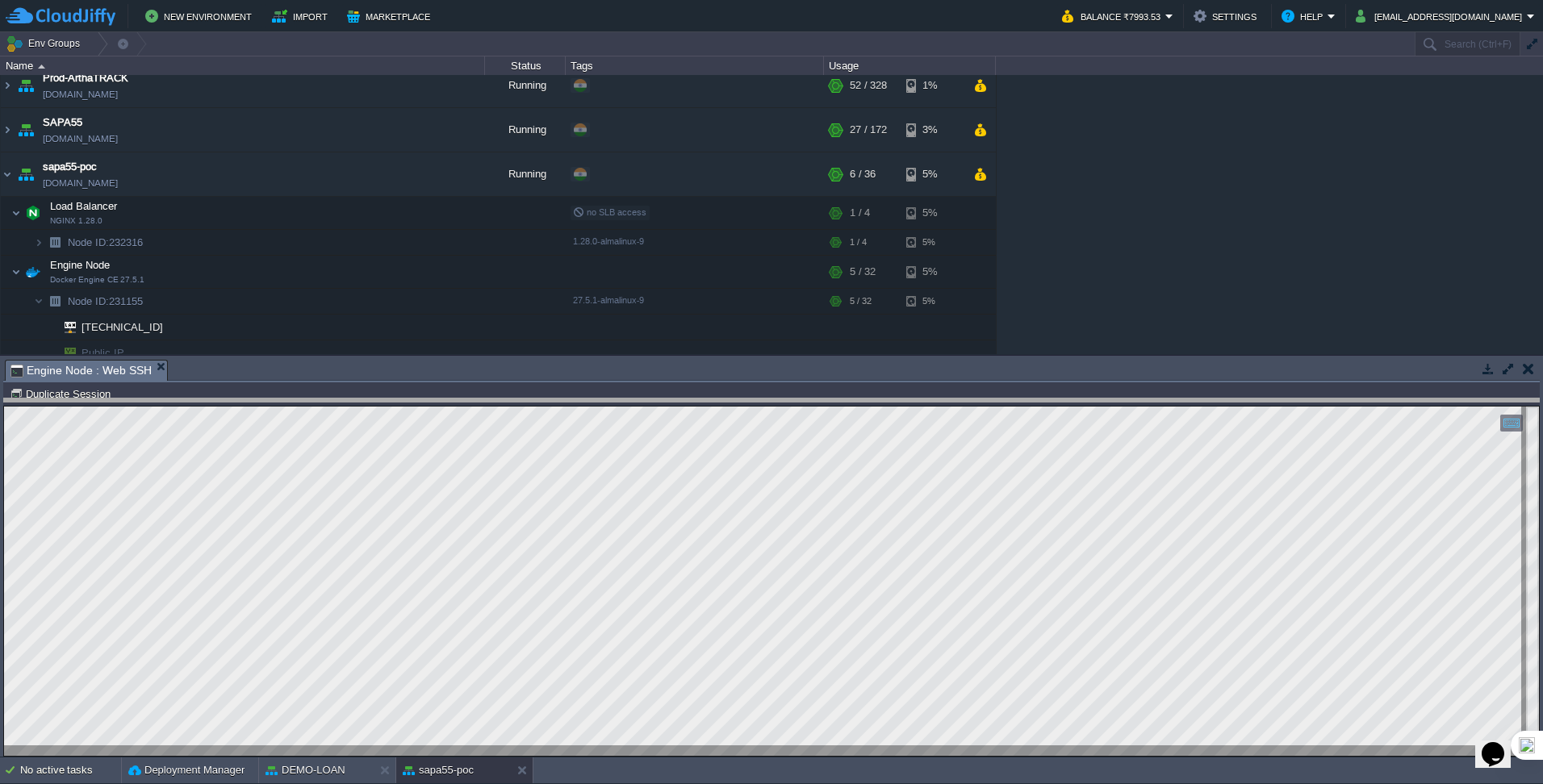
drag, startPoint x: 532, startPoint y: 367, endPoint x: 540, endPoint y: 405, distance: 38.8
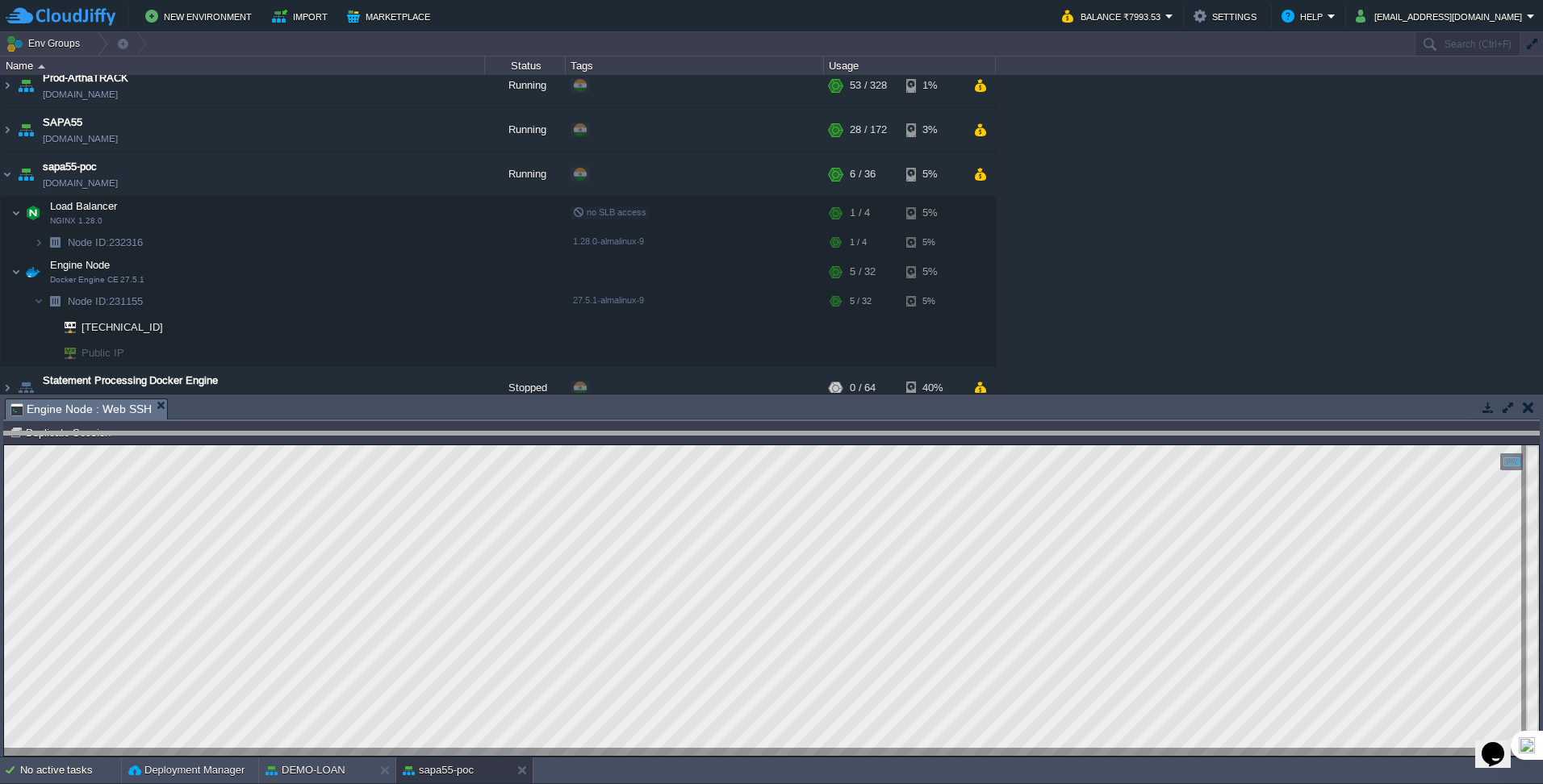
drag, startPoint x: 750, startPoint y: 415, endPoint x: 760, endPoint y: 447, distance: 33.5
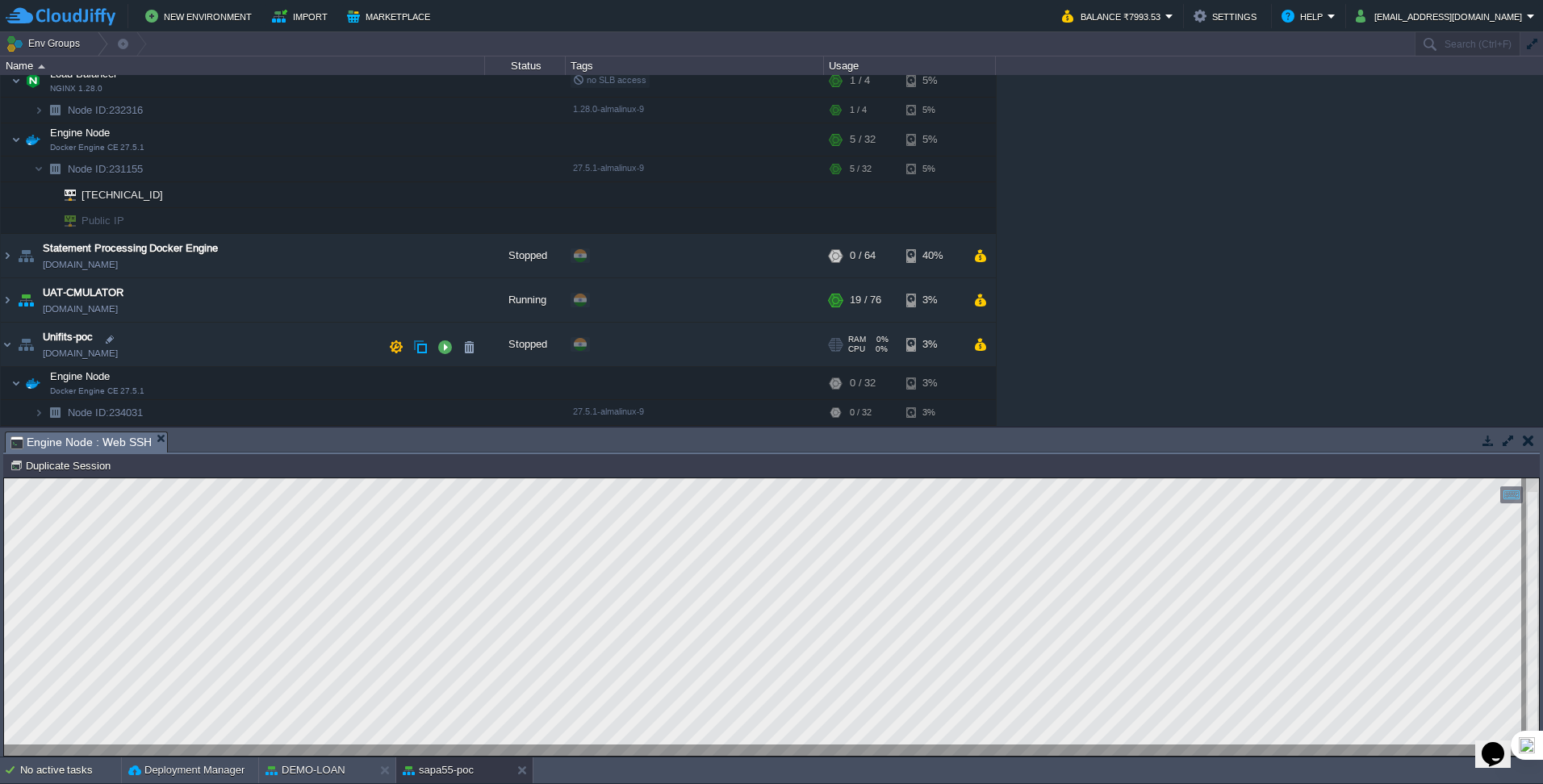
scroll to position [875, 0]
